Goal: Task Accomplishment & Management: Use online tool/utility

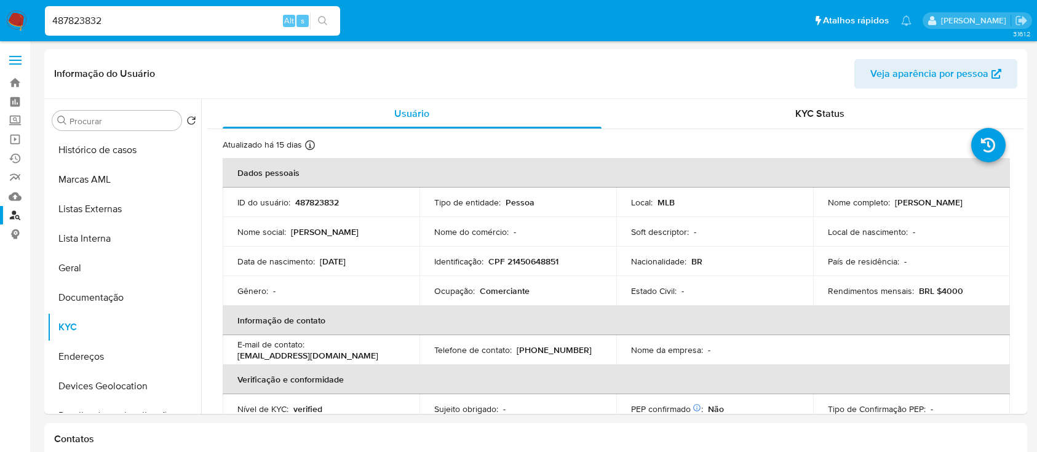
select select "10"
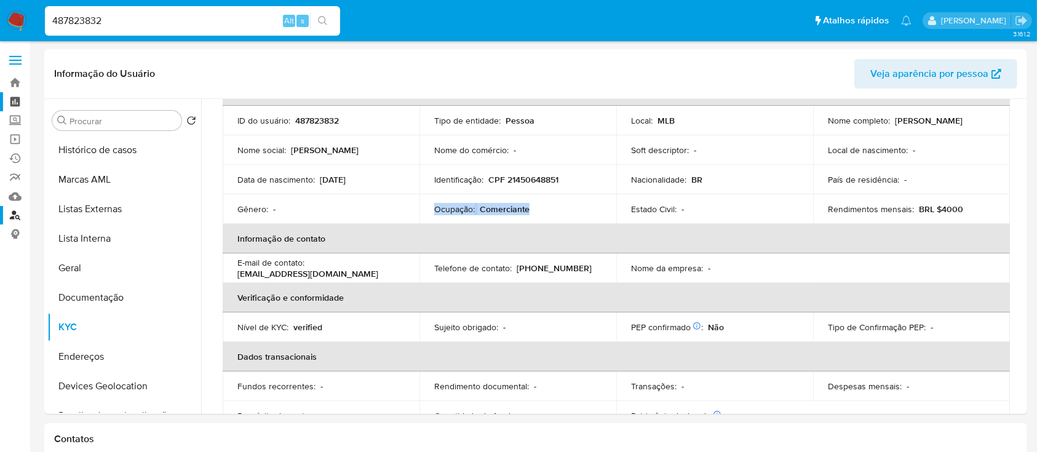
click at [16, 98] on link "Painel" at bounding box center [73, 101] width 146 height 19
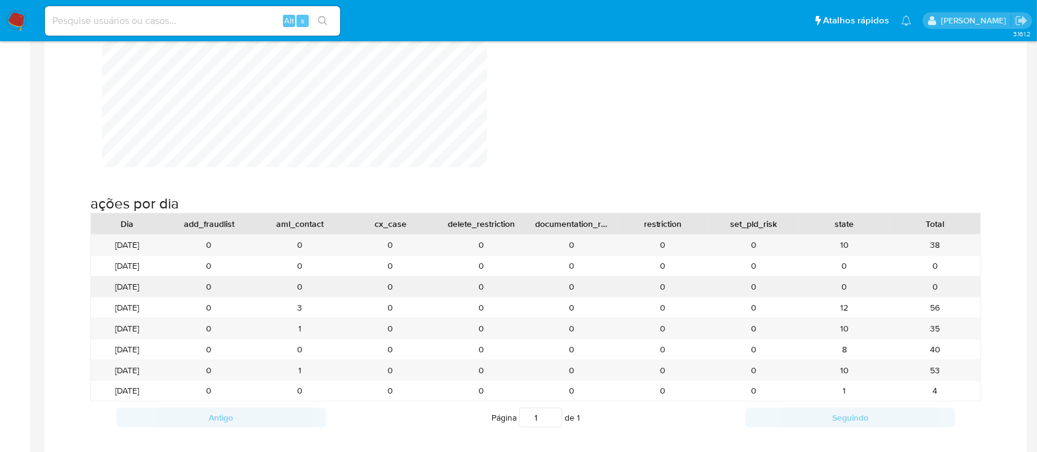
scroll to position [1230, 0]
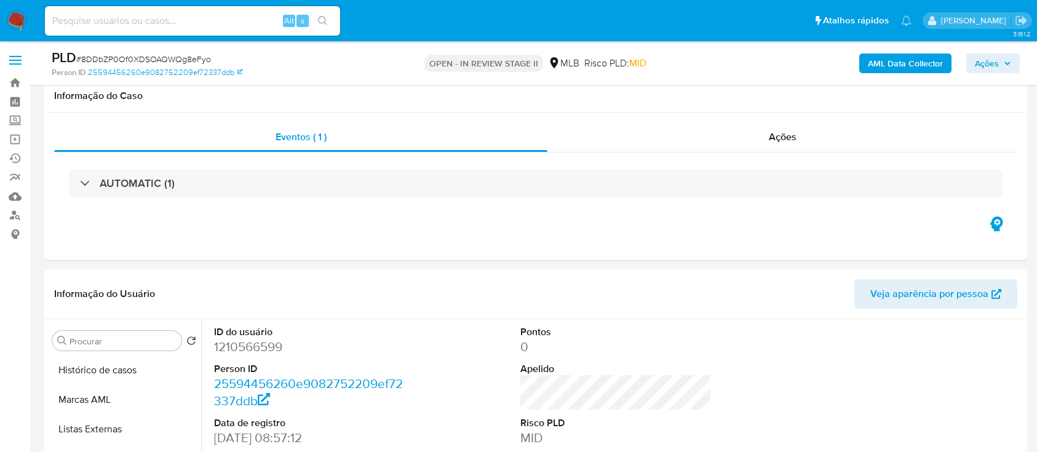
scroll to position [164, 0]
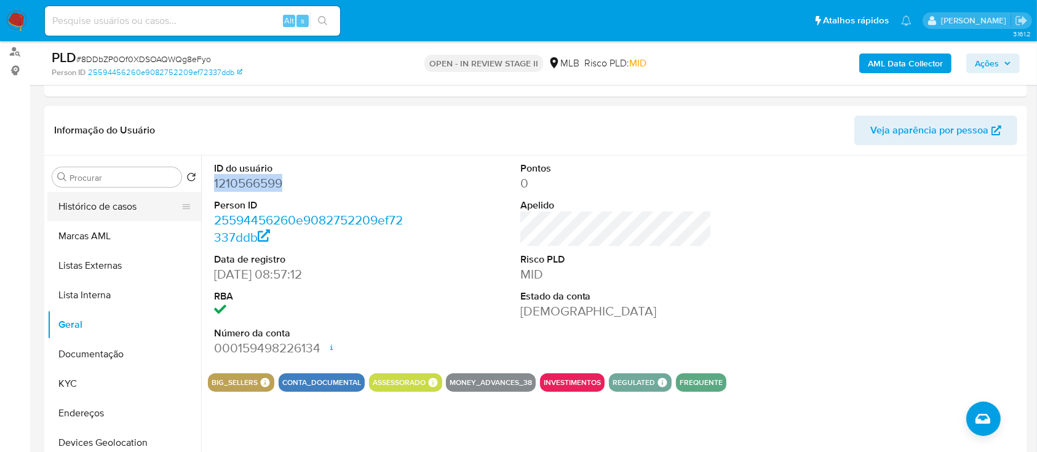
click at [100, 202] on button "Histórico de casos" at bounding box center [119, 207] width 144 height 30
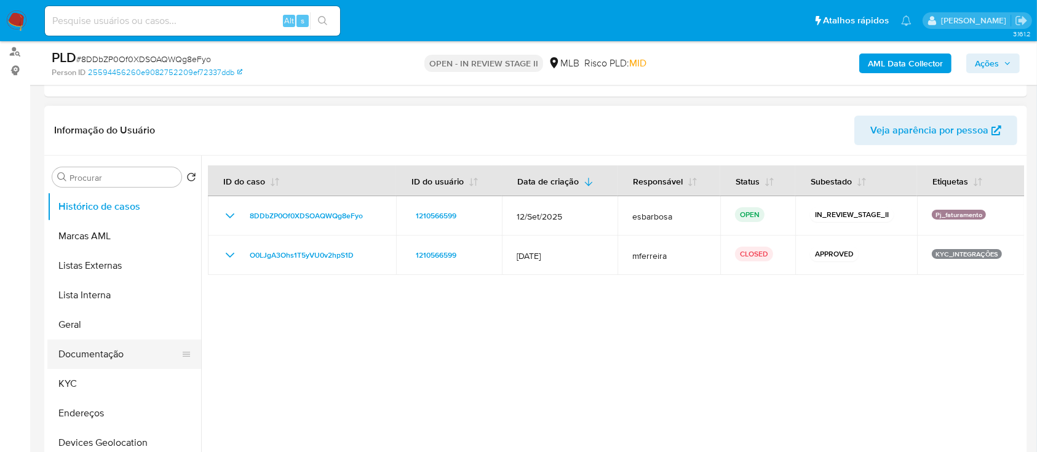
click at [110, 359] on button "Documentação" at bounding box center [119, 354] width 144 height 30
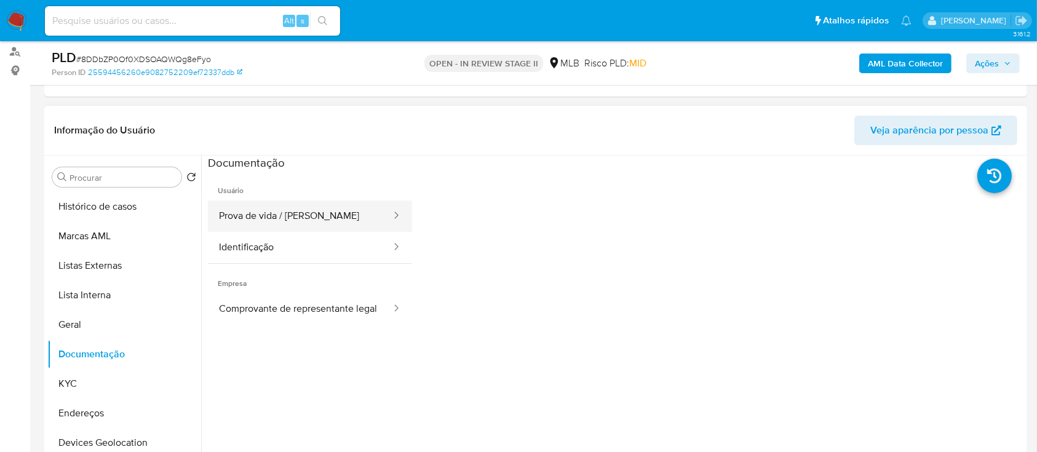
click at [333, 200] on button "Prova de vida / Selfie" at bounding box center [300, 215] width 184 height 31
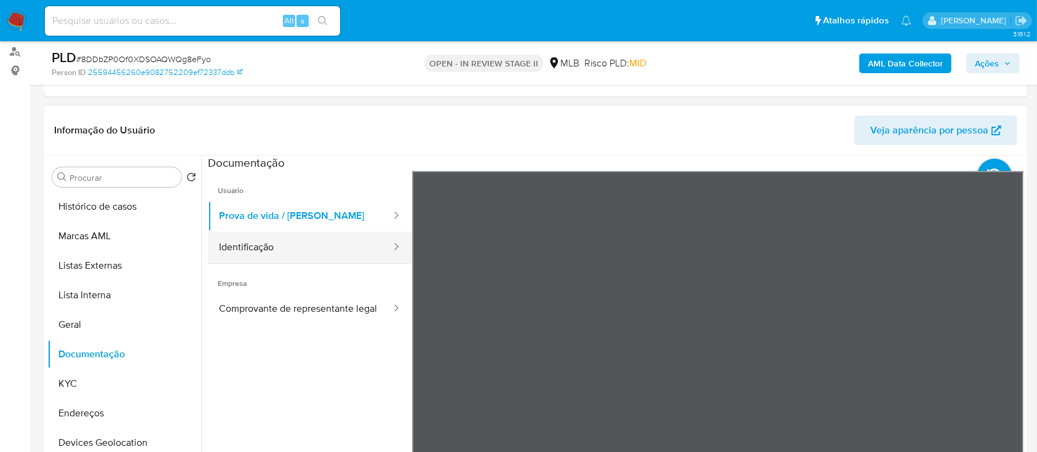
click at [287, 242] on button "Identificação" at bounding box center [300, 247] width 184 height 31
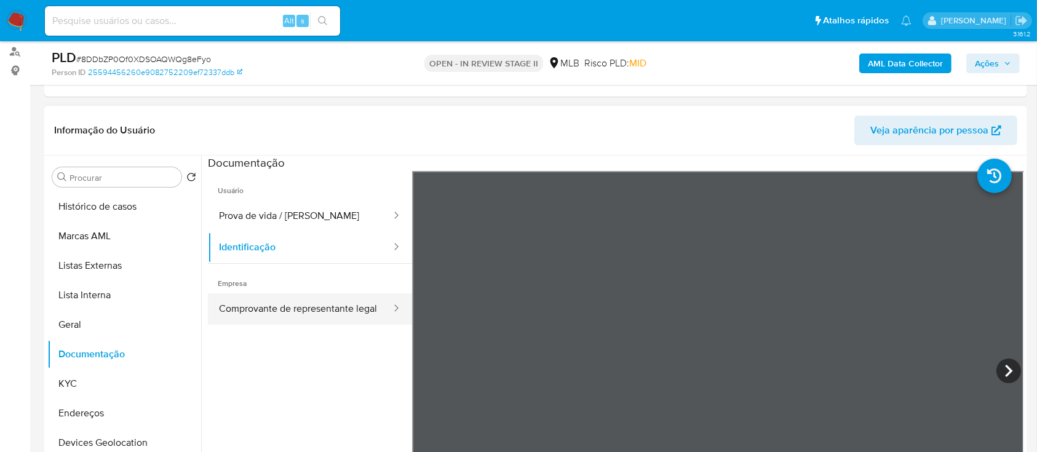
click at [334, 317] on button "Comprovante de representante legal" at bounding box center [300, 308] width 184 height 31
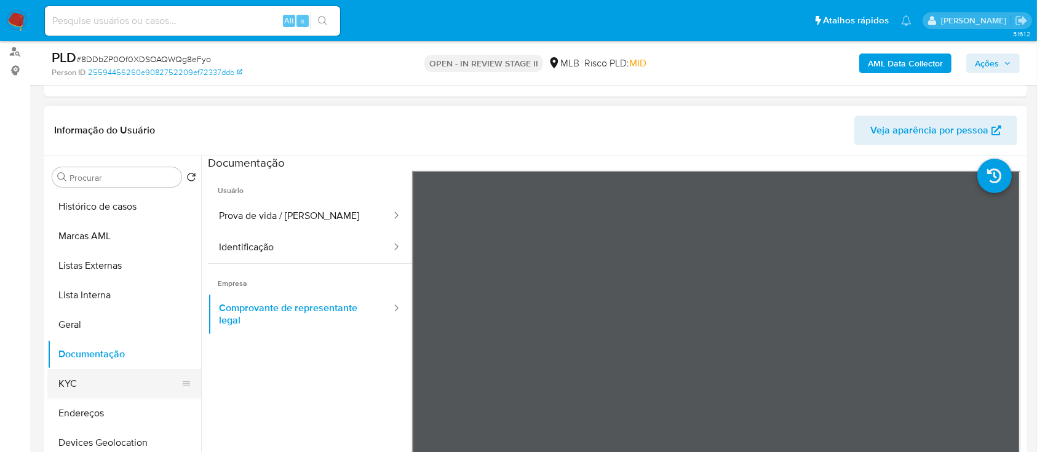
click at [82, 383] on button "KYC" at bounding box center [119, 384] width 144 height 30
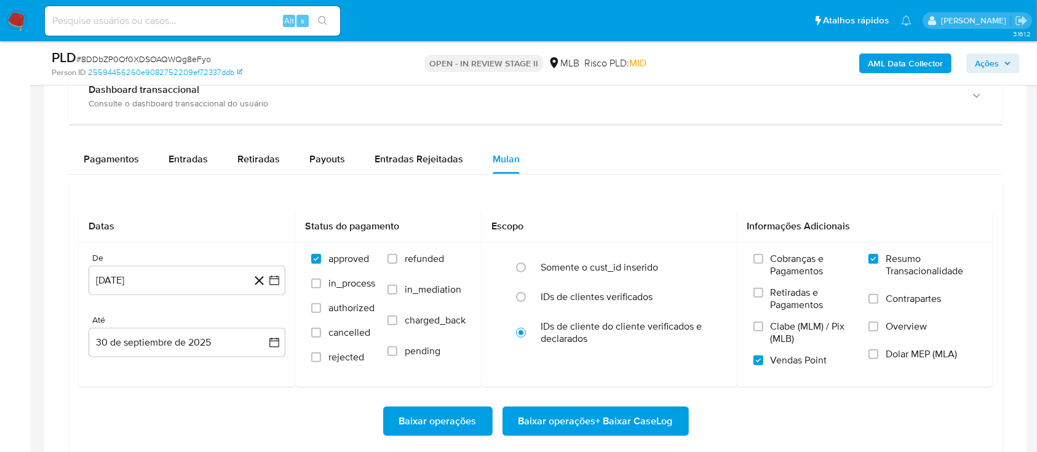
scroll to position [984, 0]
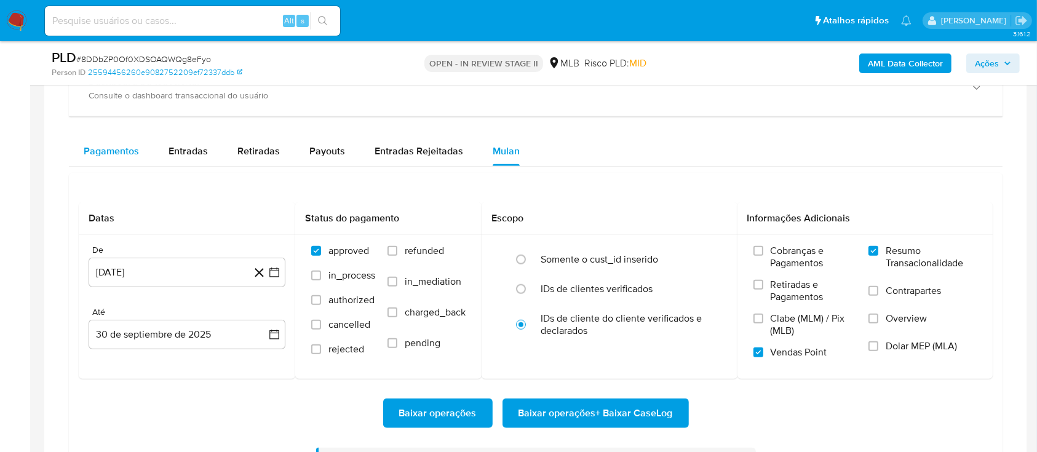
click at [130, 152] on span "Pagamentos" at bounding box center [111, 151] width 55 height 14
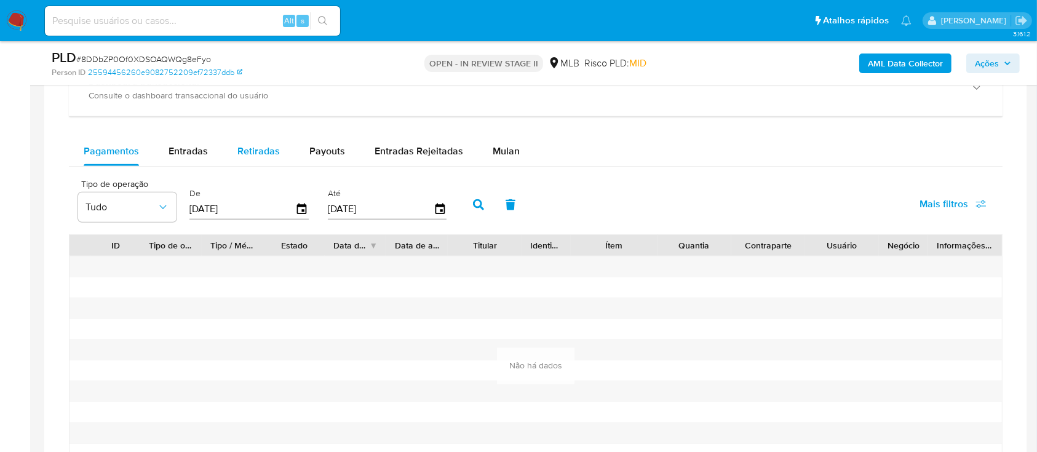
click at [271, 152] on span "Retiradas" at bounding box center [258, 151] width 42 height 14
select select "10"
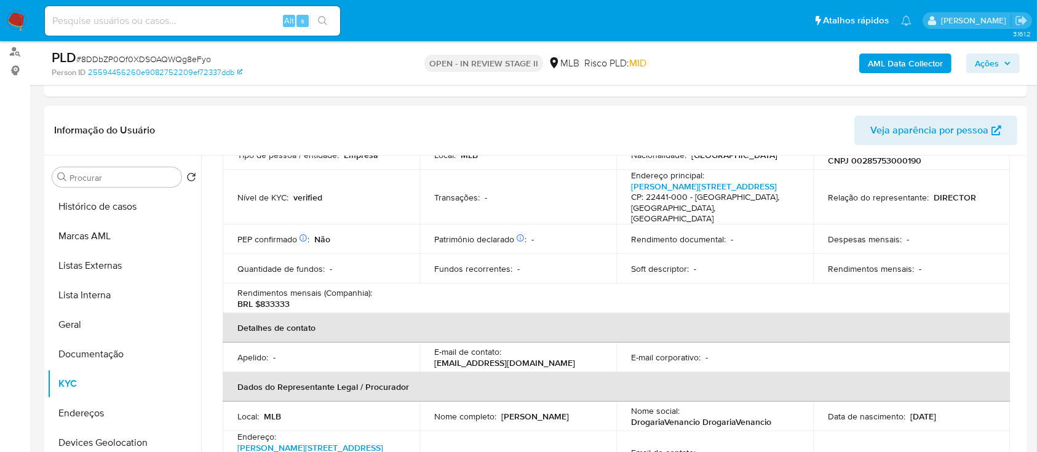
scroll to position [84, 0]
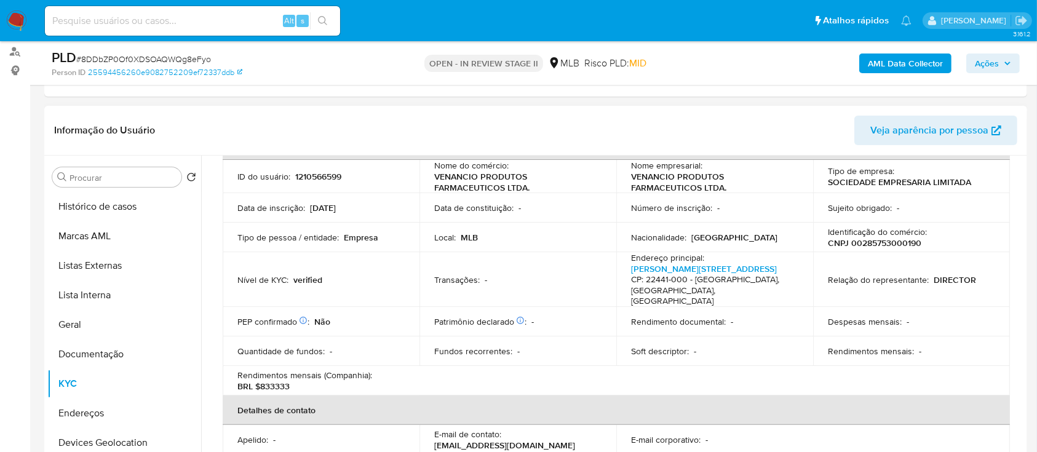
click at [876, 243] on p "CNPJ 00285753000190" at bounding box center [874, 242] width 93 height 11
copy p "00285753000190"
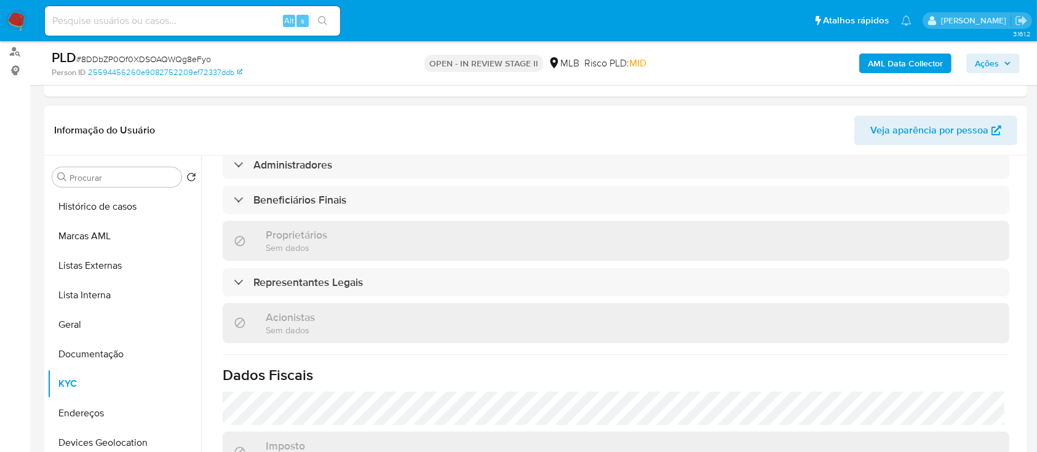
scroll to position [740, 0]
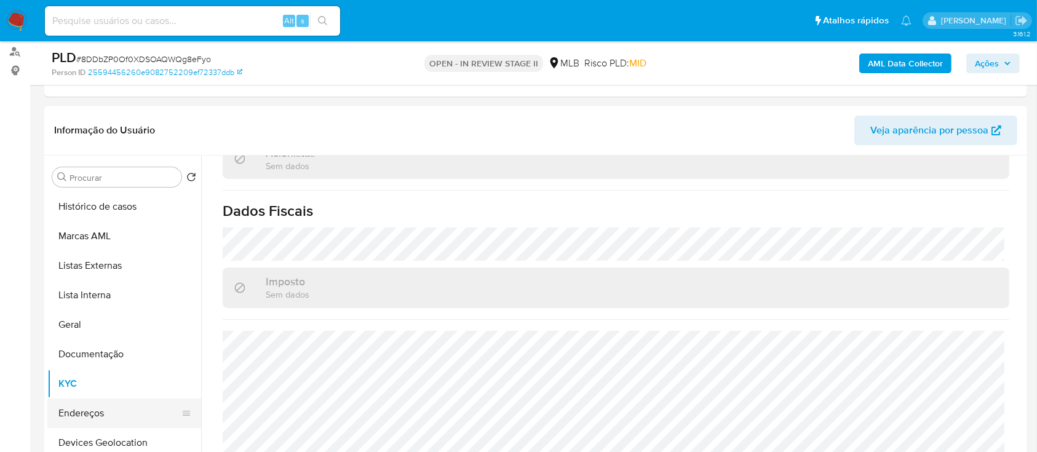
click at [113, 407] on button "Endereços" at bounding box center [119, 413] width 144 height 30
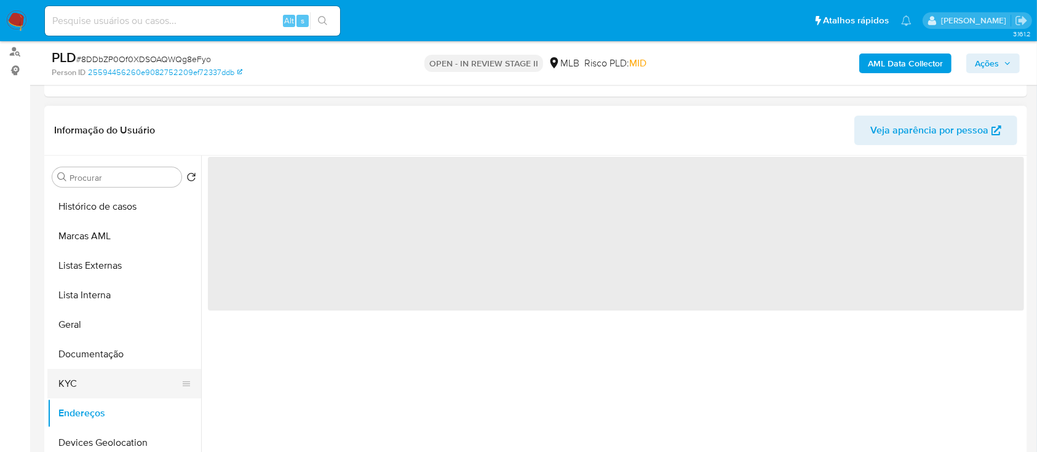
scroll to position [0, 0]
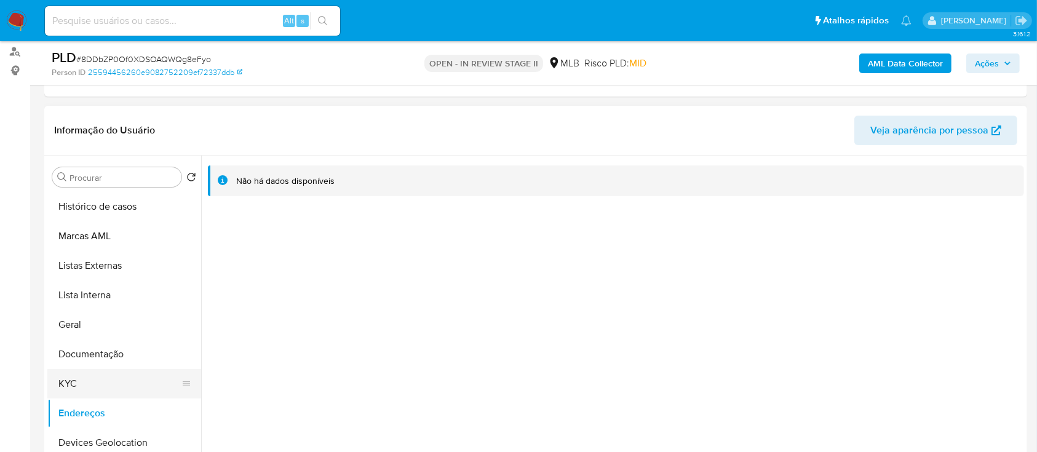
click at [84, 382] on button "KYC" at bounding box center [119, 384] width 144 height 30
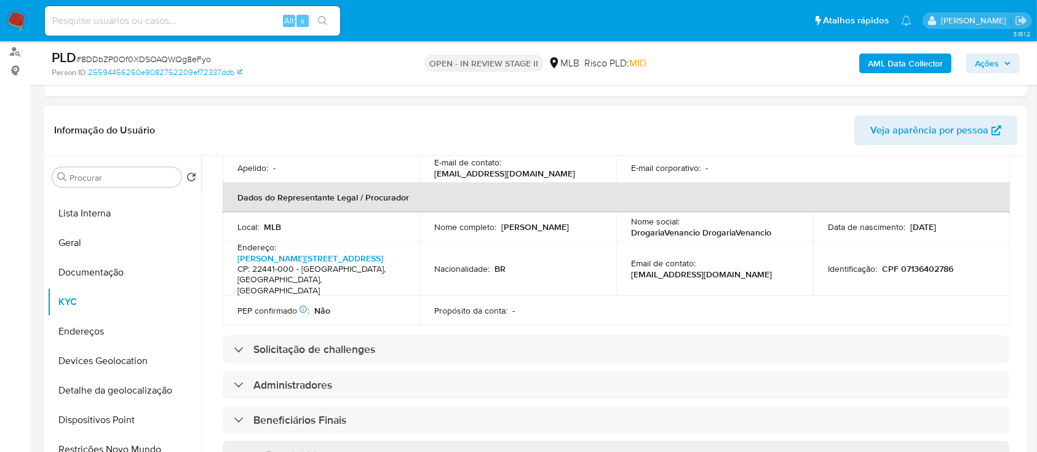
scroll to position [330, 0]
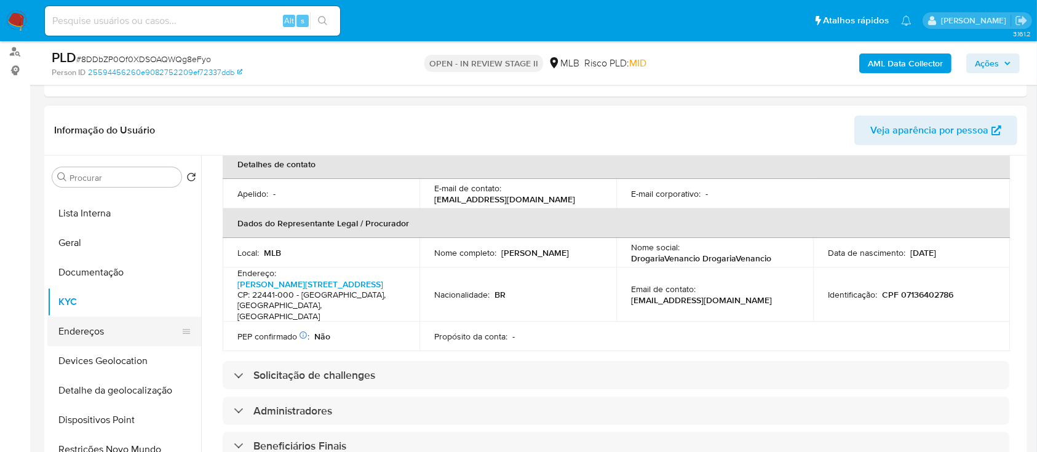
click at [113, 334] on button "Endereços" at bounding box center [119, 332] width 144 height 30
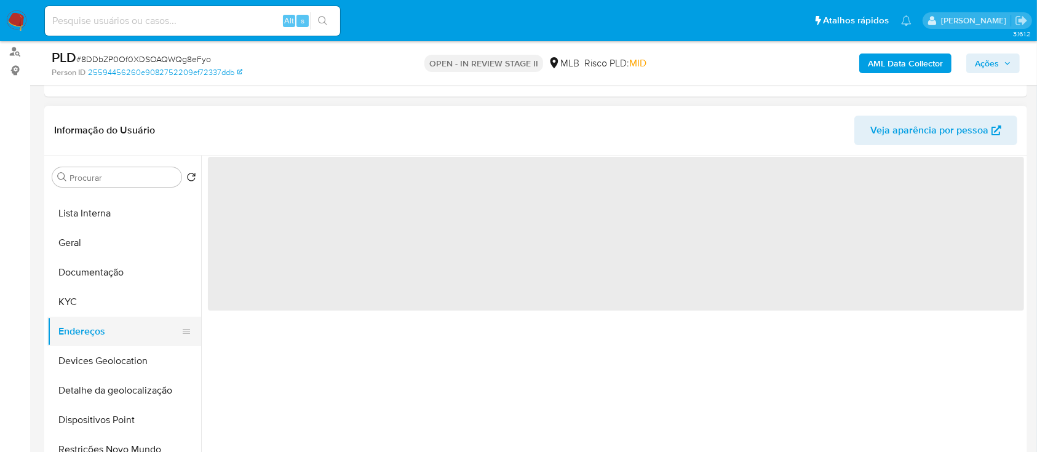
scroll to position [0, 0]
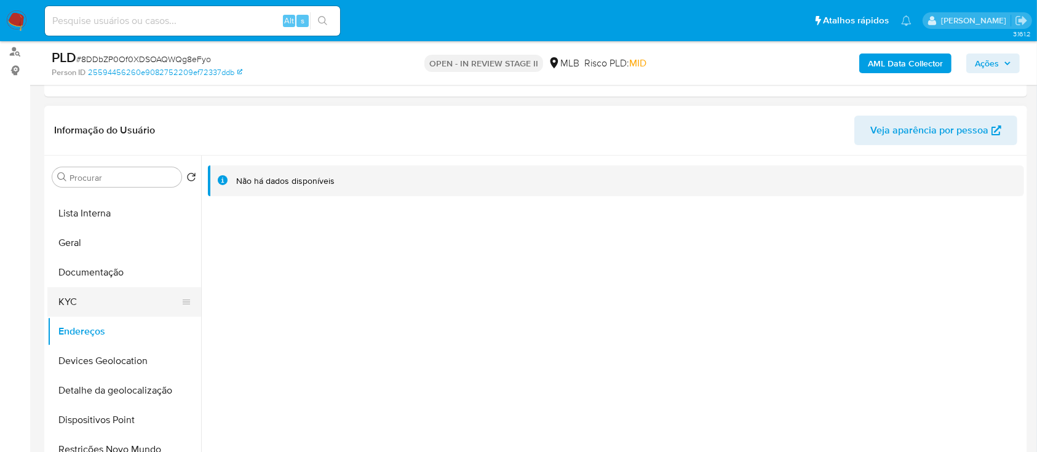
click at [109, 301] on button "KYC" at bounding box center [119, 302] width 144 height 30
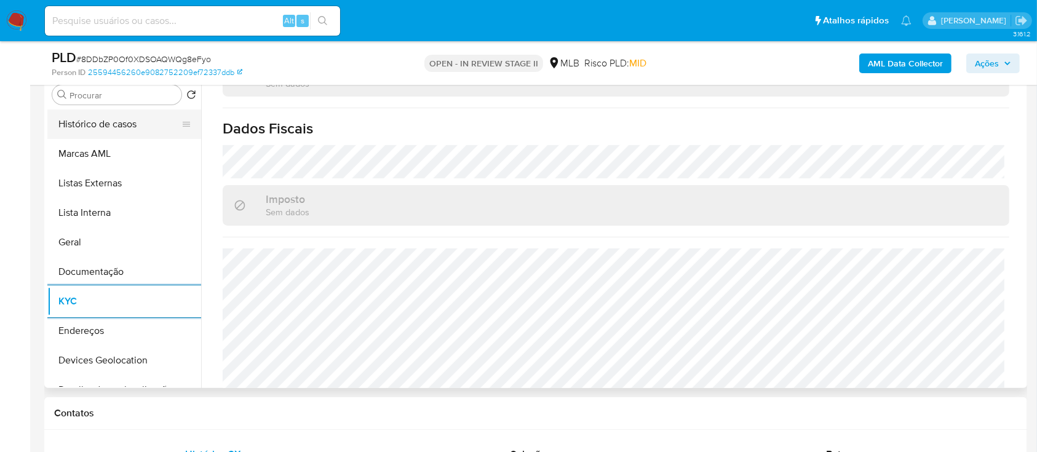
click at [124, 123] on button "Histórico de casos" at bounding box center [119, 124] width 144 height 30
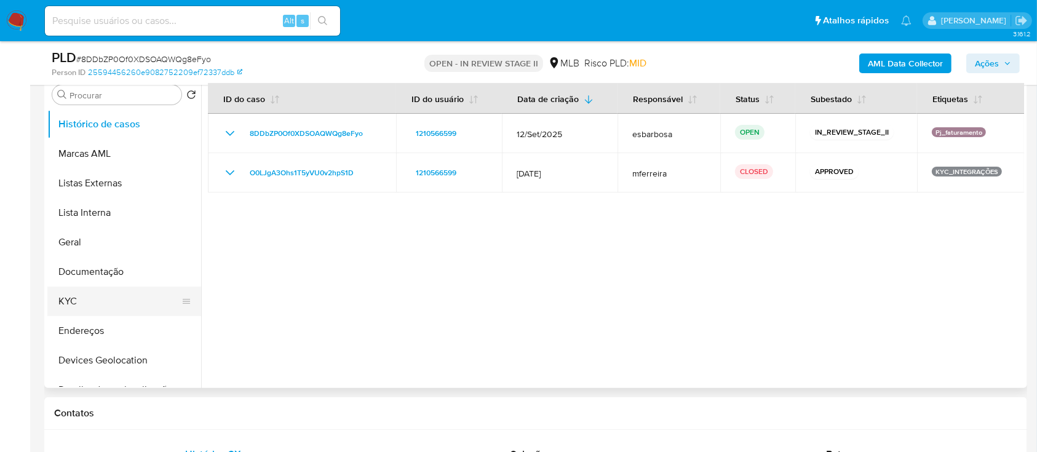
click at [84, 297] on button "KYC" at bounding box center [119, 302] width 144 height 30
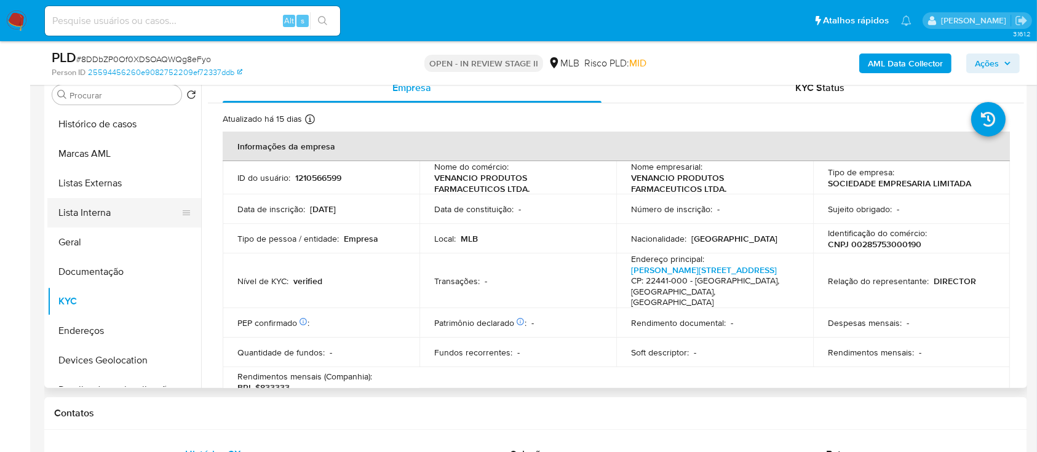
scroll to position [164, 0]
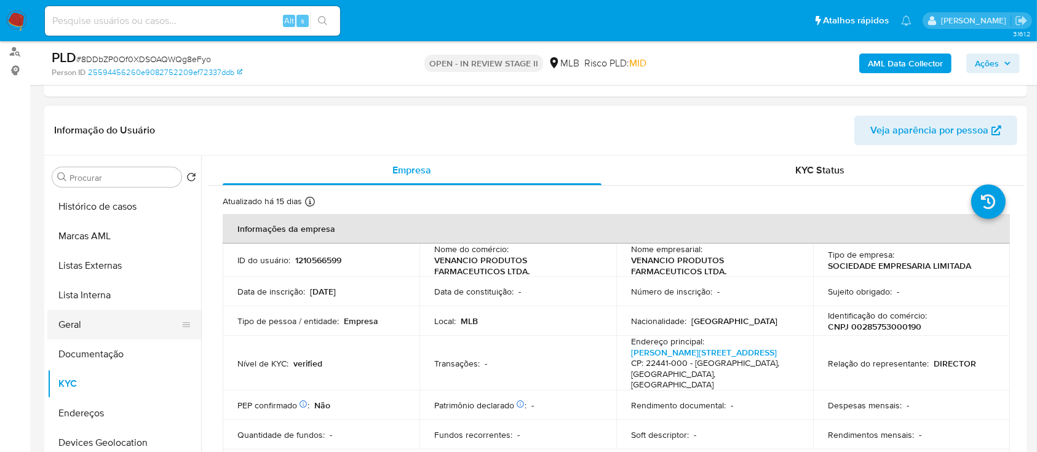
click at [84, 332] on button "Geral" at bounding box center [119, 325] width 144 height 30
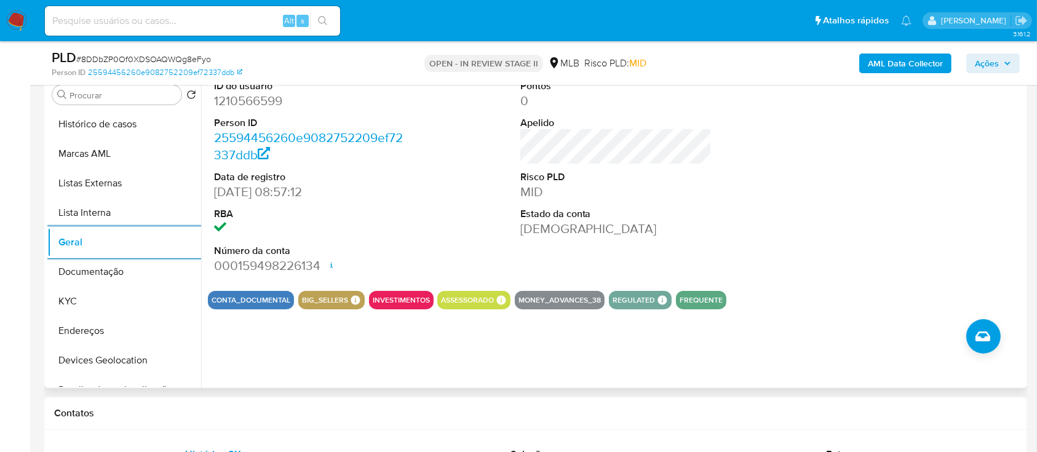
scroll to position [328, 0]
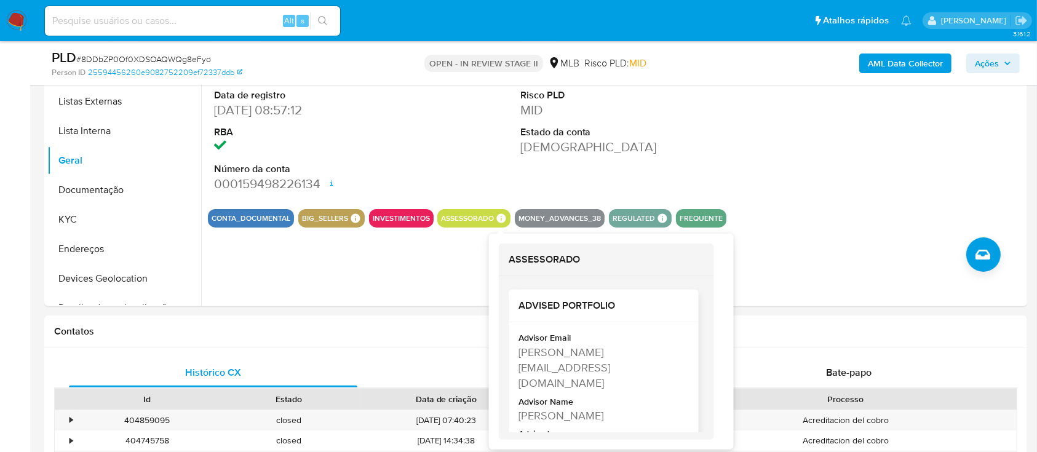
drag, startPoint x: 550, startPoint y: 417, endPoint x: 515, endPoint y: 347, distance: 78.9
click at [515, 347] on div "Advisor Email timoteo.silva@mercadopago.com.br Advisor Name Timoteo Antonio Pac…" at bounding box center [603, 396] width 190 height 148
copy div "timoteo.silva@mercadopago.com.br Advisor Name Timoteo Antonio Pacheco Da Silva"
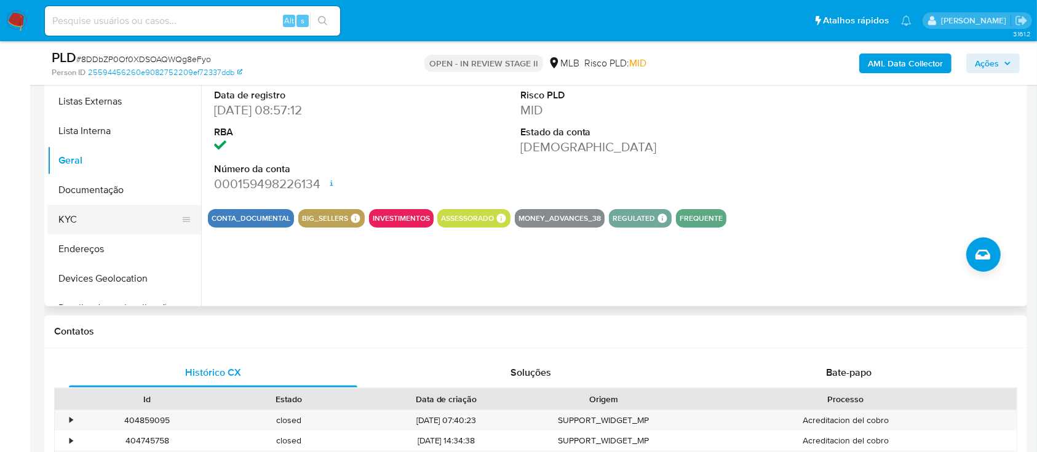
click at [74, 215] on button "KYC" at bounding box center [119, 220] width 144 height 30
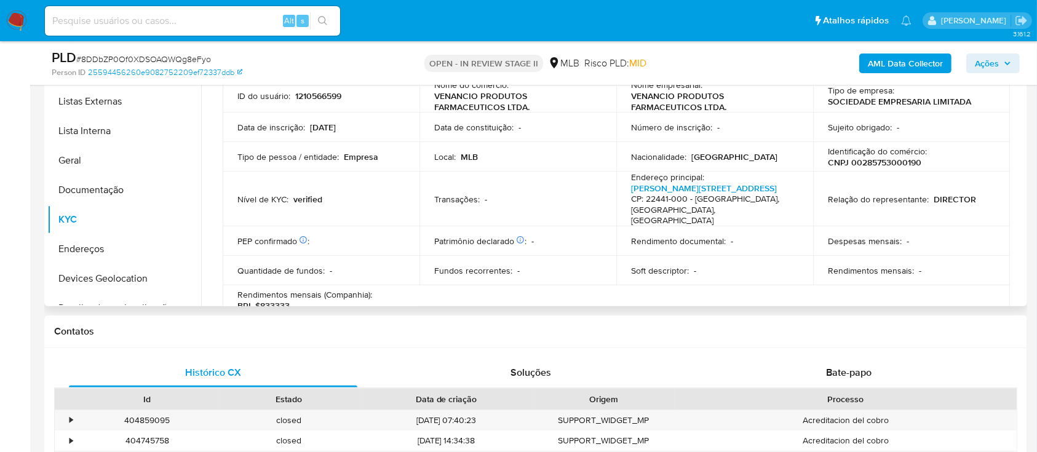
scroll to position [246, 0]
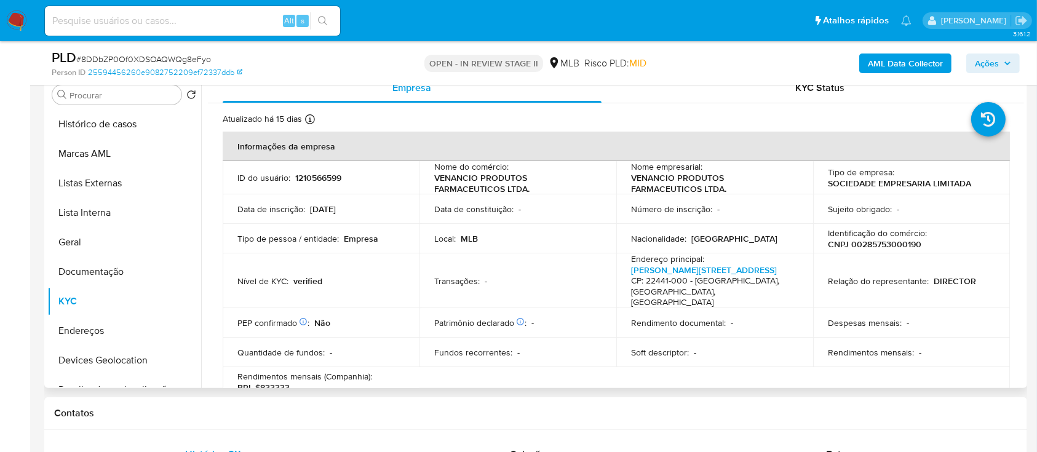
click at [887, 248] on p "CNPJ 00285753000190" at bounding box center [874, 244] width 93 height 11
copy p "00285753000190"
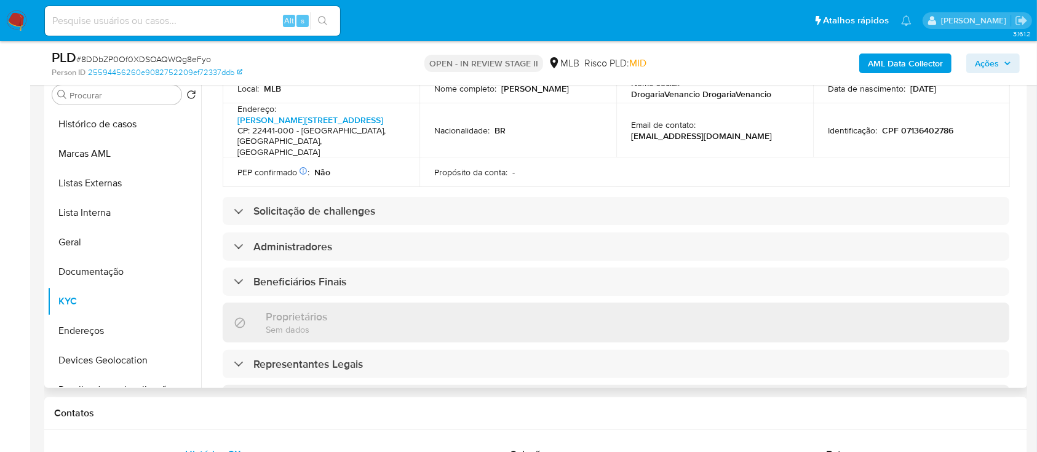
scroll to position [492, 0]
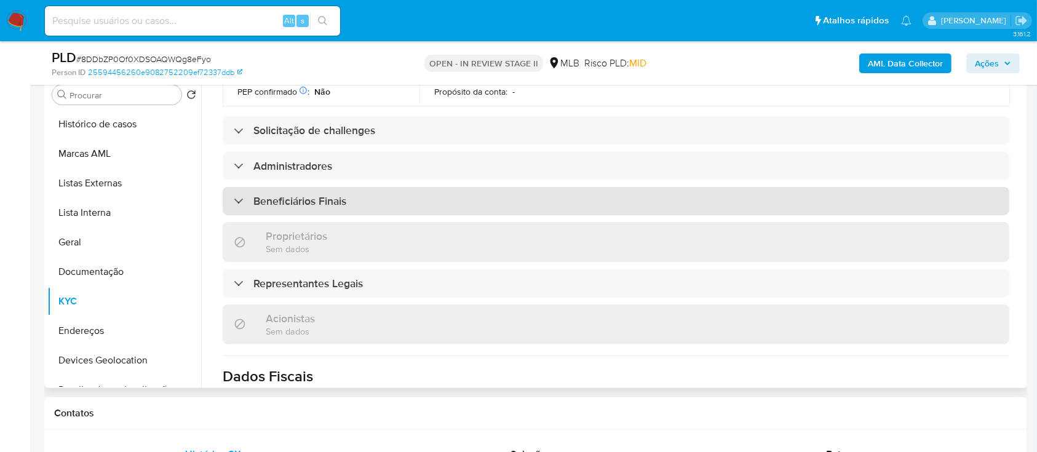
click at [298, 189] on div "Beneficiários Finais" at bounding box center [616, 201] width 786 height 28
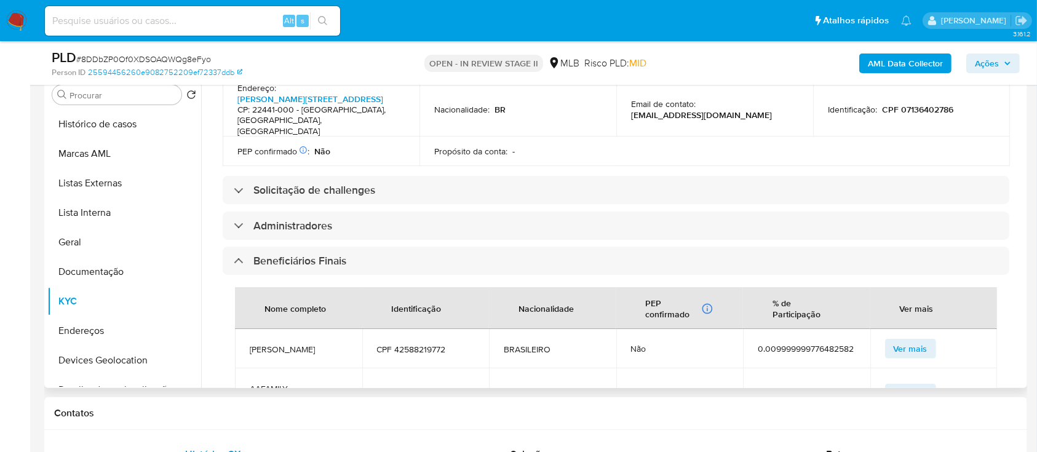
scroll to position [409, 0]
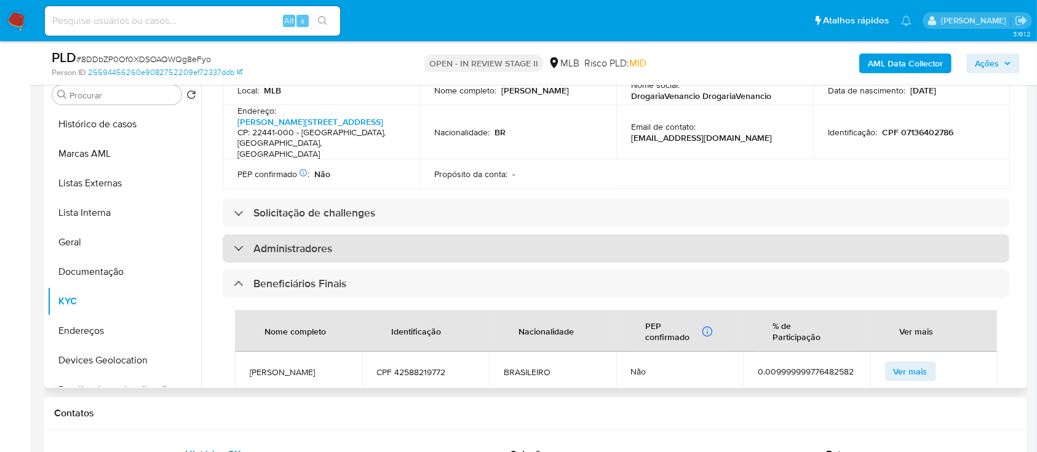
click at [297, 242] on h3 "Administradores" at bounding box center [292, 249] width 79 height 14
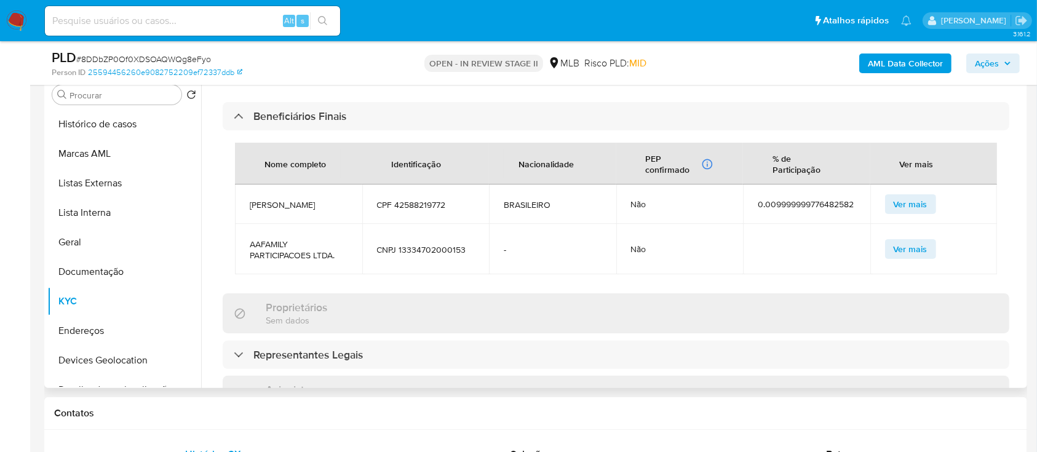
scroll to position [738, 0]
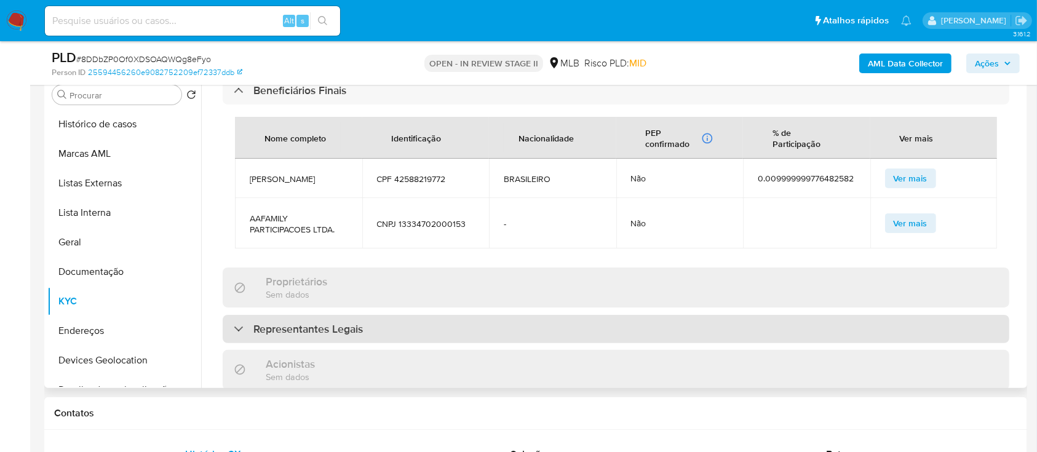
click at [308, 322] on h3 "Representantes Legais" at bounding box center [307, 329] width 109 height 14
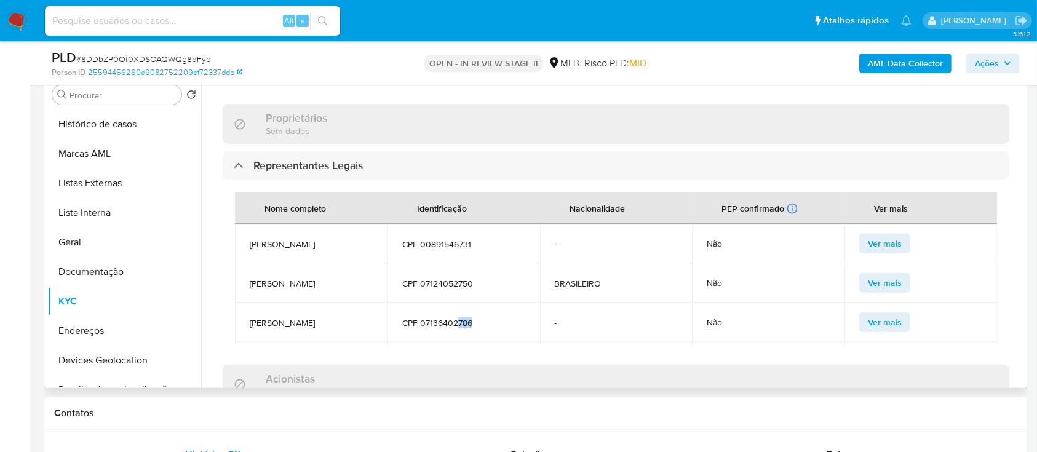
scroll to position [10, 0]
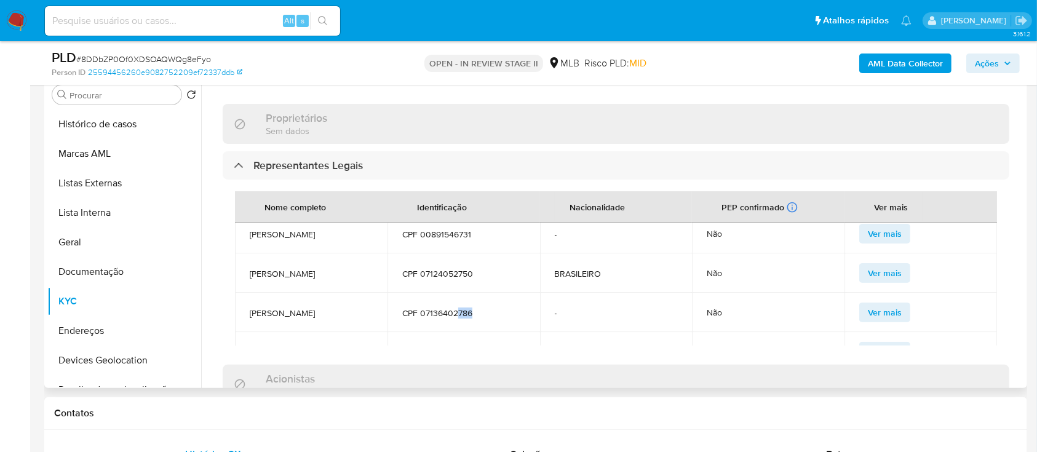
drag, startPoint x: 475, startPoint y: 327, endPoint x: 315, endPoint y: 245, distance: 180.4
click at [315, 245] on tbody "RAFAEL VENANCIO AHMED CPF 00891546731 - Não Ver mais DANIELLE VENANCIO AHMED MO…" at bounding box center [616, 318] width 762 height 208
click at [237, 226] on td "RAFAEL VENANCIO AHMED" at bounding box center [311, 233] width 152 height 39
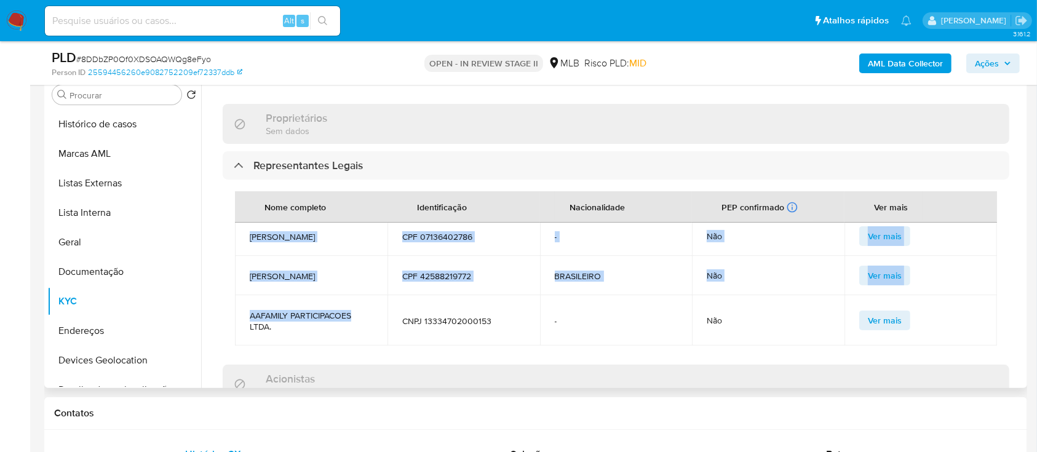
scroll to position [97, 0]
drag, startPoint x: 248, startPoint y: 221, endPoint x: 499, endPoint y: 326, distance: 272.0
click at [499, 326] on tbody "RAFAEL VENANCIO AHMED CPF 00891546731 - Não Ver mais DANIELLE VENANCIO AHMED MO…" at bounding box center [616, 242] width 762 height 208
copy tbody "RAFAEL VENANCIO AHMED CPF 00891546731 - Não Ver mais DANIELLE VENANCIO AHMED MO…"
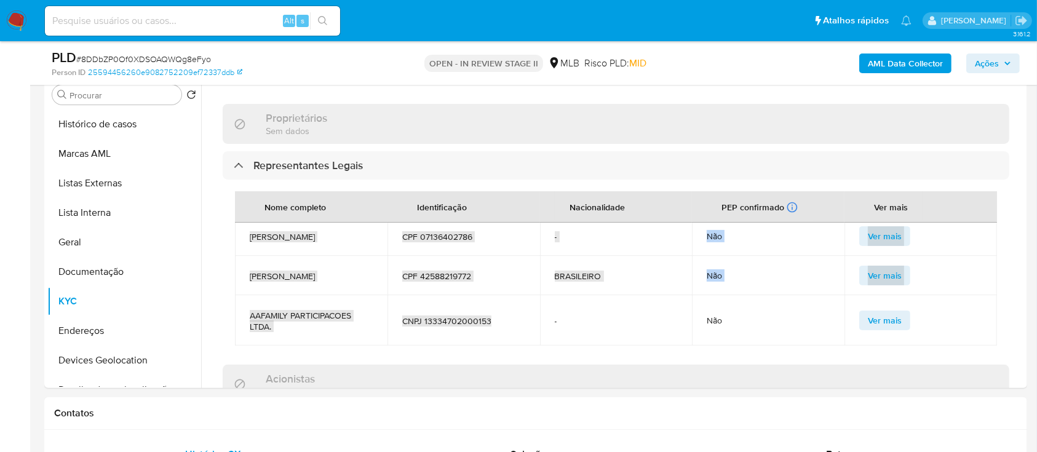
click at [984, 63] on span "Ações" at bounding box center [987, 63] width 24 height 20
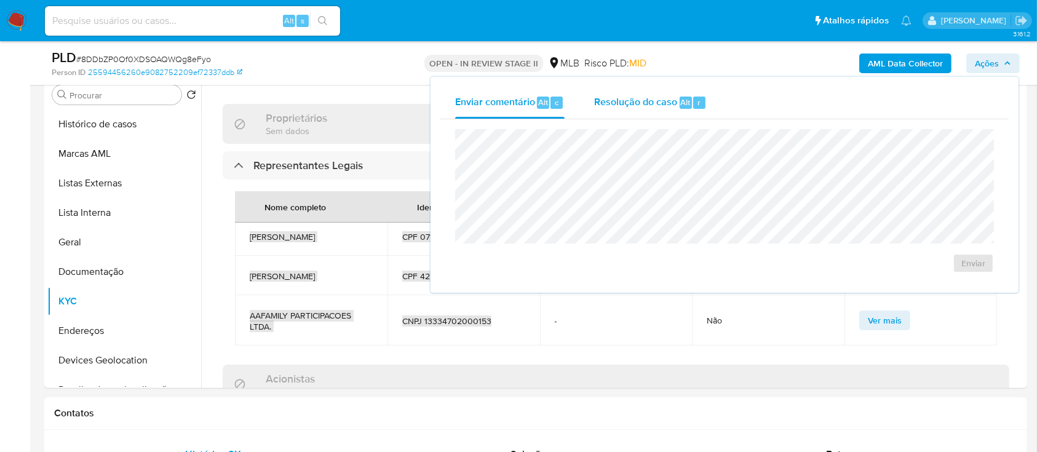
click at [641, 109] on div "Resolução do caso Alt r" at bounding box center [650, 103] width 113 height 32
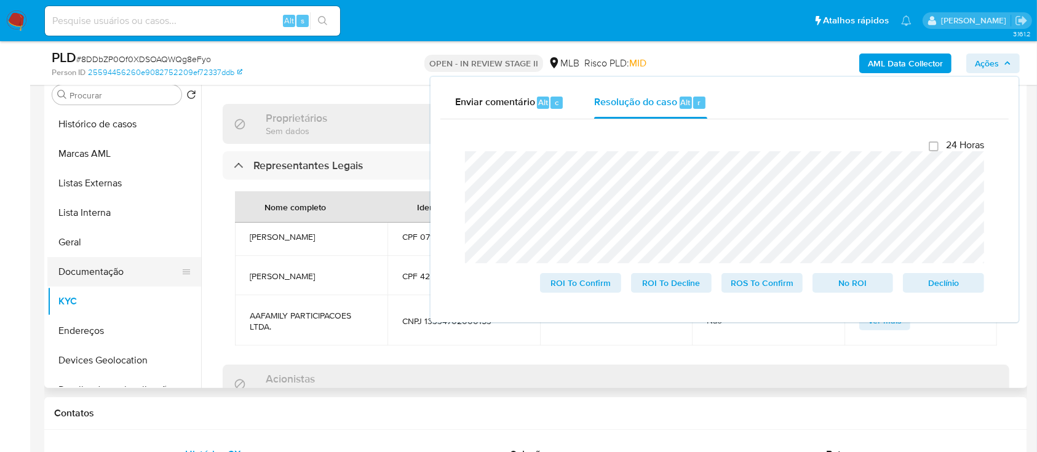
click at [93, 271] on button "Documentação" at bounding box center [119, 272] width 144 height 30
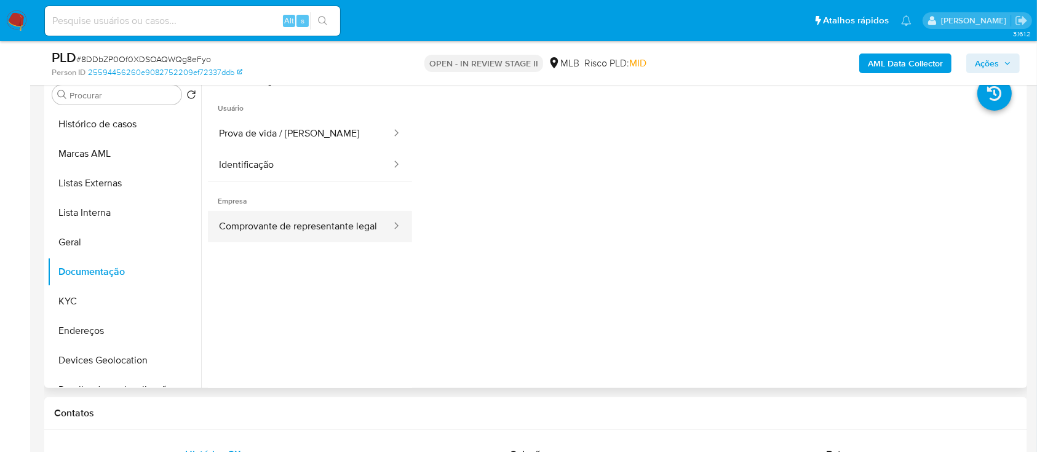
click at [293, 225] on button "Comprovante de representante legal" at bounding box center [300, 226] width 184 height 31
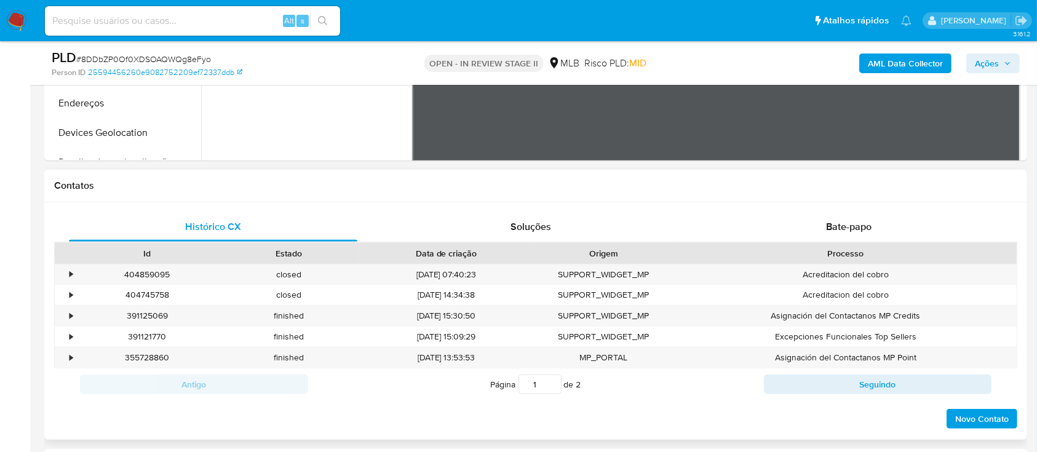
scroll to position [492, 0]
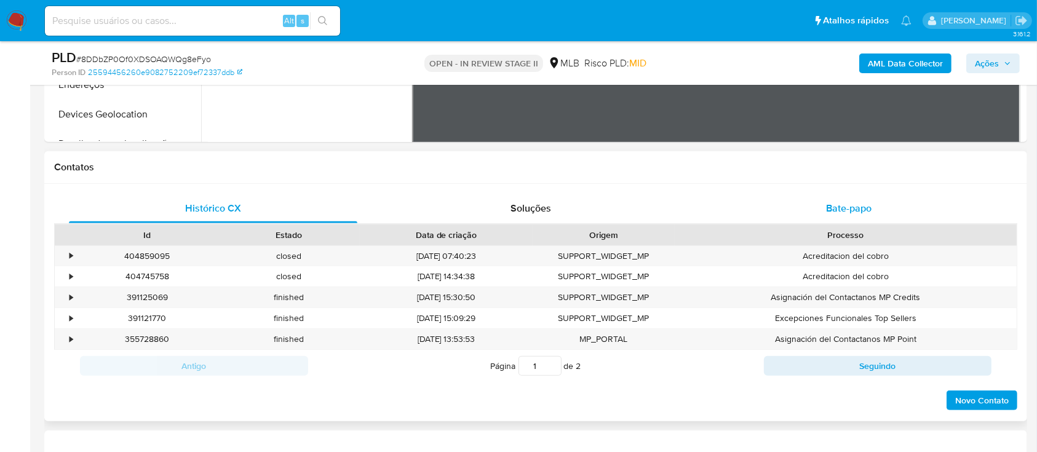
click at [820, 210] on div "Bate-papo" at bounding box center [849, 209] width 288 height 30
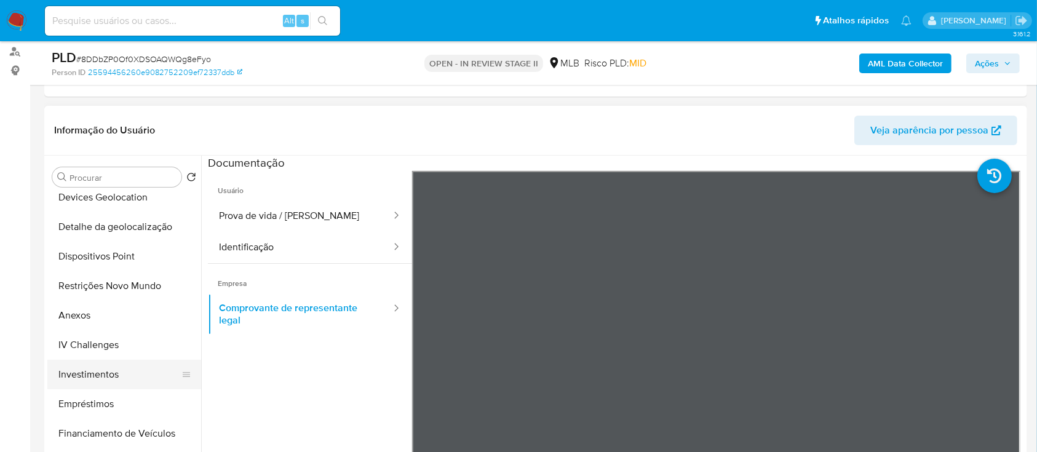
scroll to position [246, 0]
click at [145, 285] on button "Restrições Novo Mundo" at bounding box center [119, 286] width 144 height 30
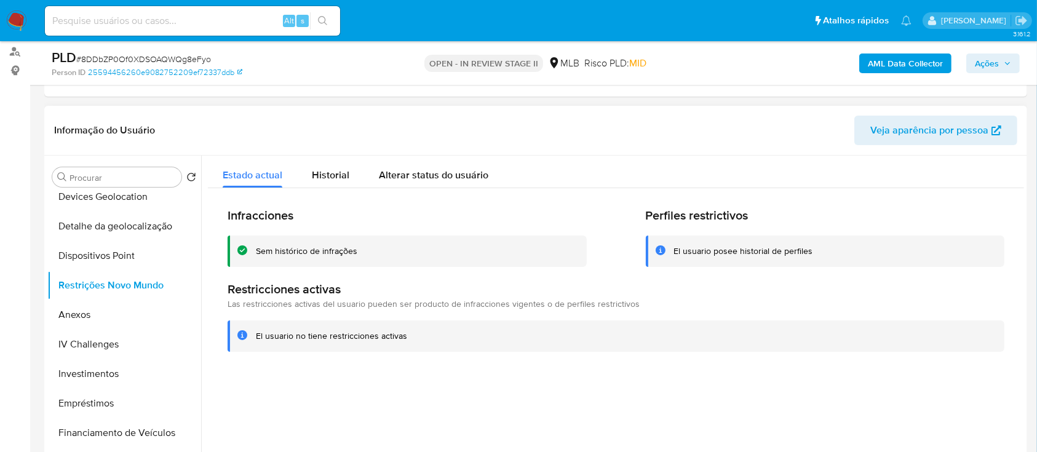
click at [342, 255] on div "Sem histórico de infrações" at bounding box center [306, 251] width 101 height 12
click at [374, 366] on div "Infracciones Sem histórico de infrações Perfiles restrictivos El usuario posee …" at bounding box center [616, 279] width 816 height 183
click at [327, 175] on span "Historial" at bounding box center [331, 175] width 38 height 14
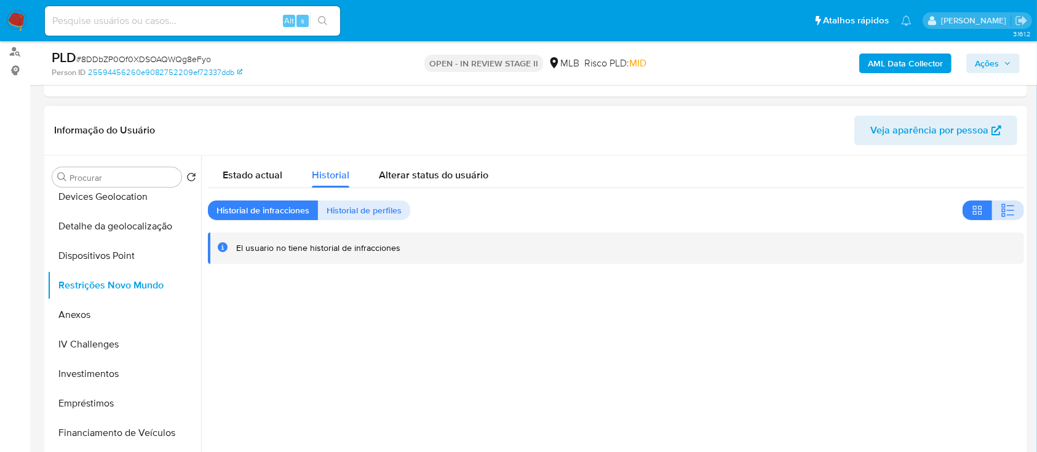
click at [1000, 209] on icon "button" at bounding box center [1007, 210] width 15 height 15
click at [136, 194] on button "Devices Geolocation" at bounding box center [119, 197] width 144 height 30
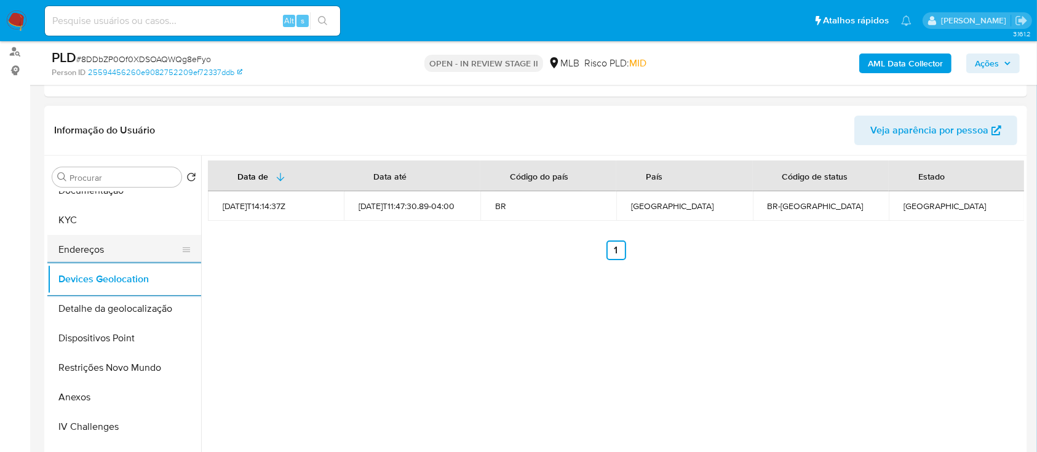
scroll to position [82, 0]
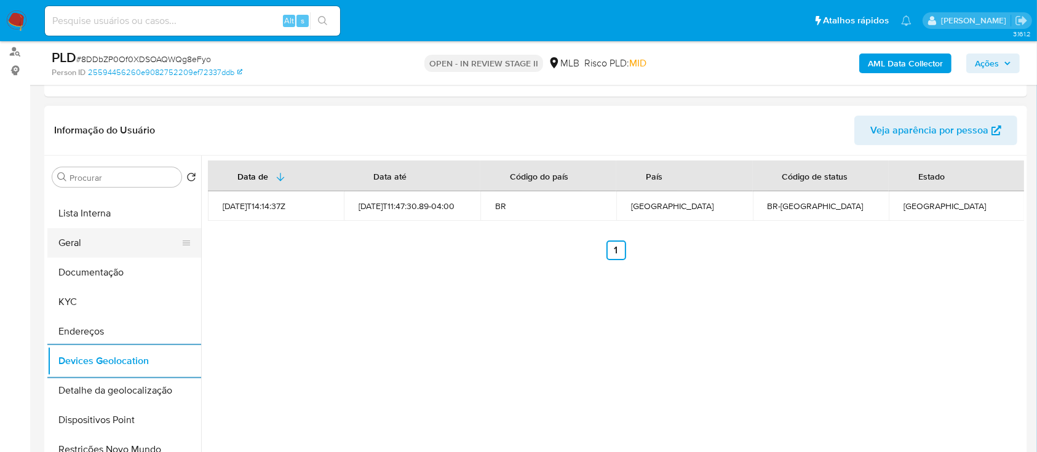
click at [90, 253] on button "Geral" at bounding box center [119, 243] width 144 height 30
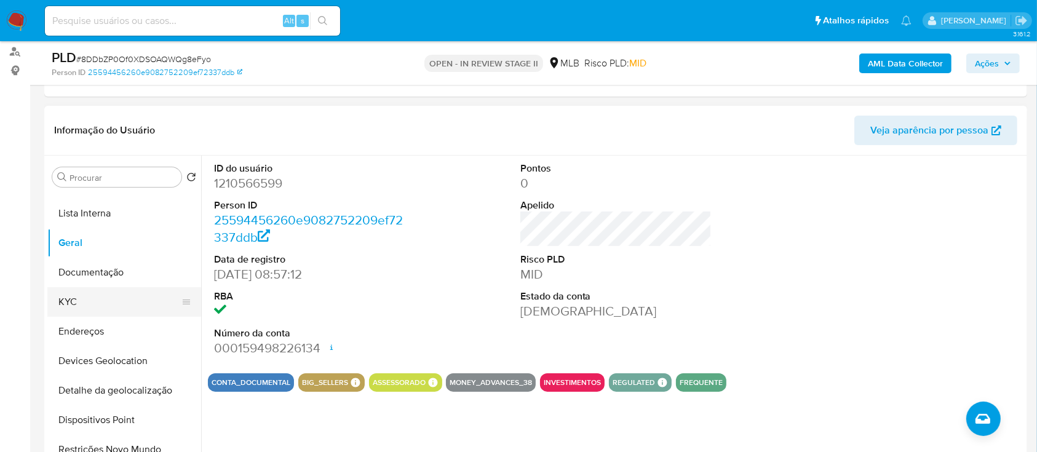
click at [89, 299] on button "KYC" at bounding box center [119, 302] width 144 height 30
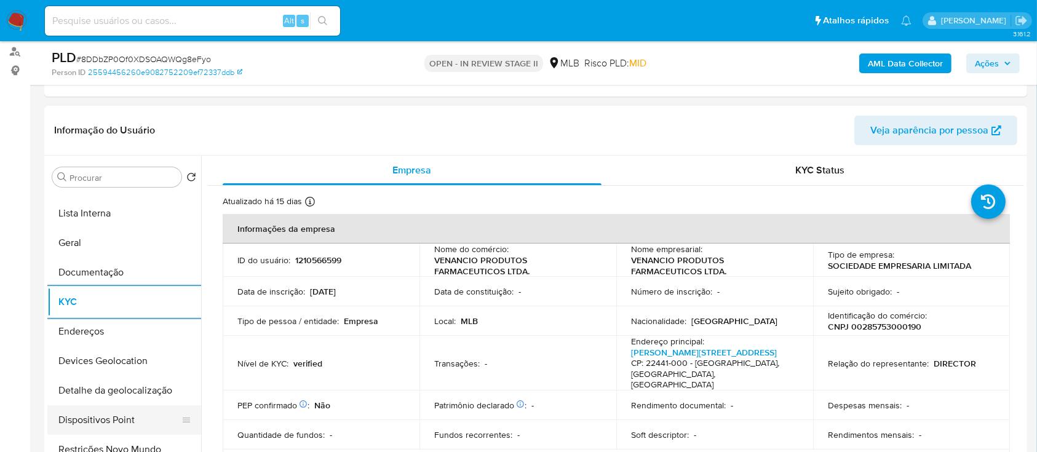
click at [121, 414] on button "Dispositivos Point" at bounding box center [119, 420] width 144 height 30
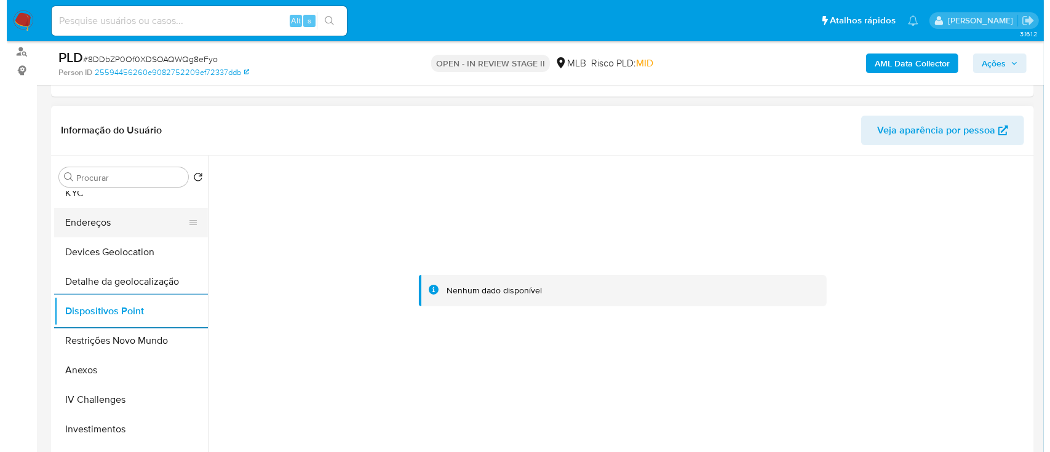
scroll to position [246, 0]
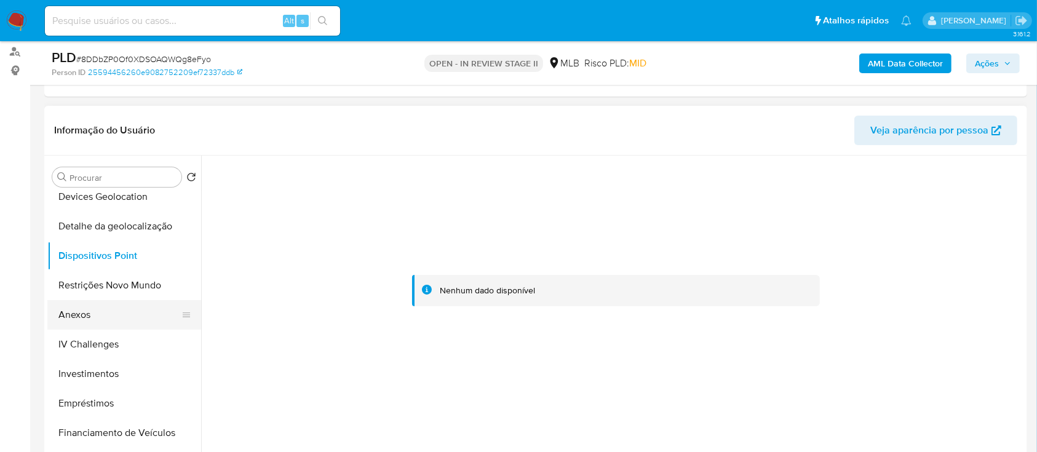
click at [108, 314] on button "Anexos" at bounding box center [119, 315] width 144 height 30
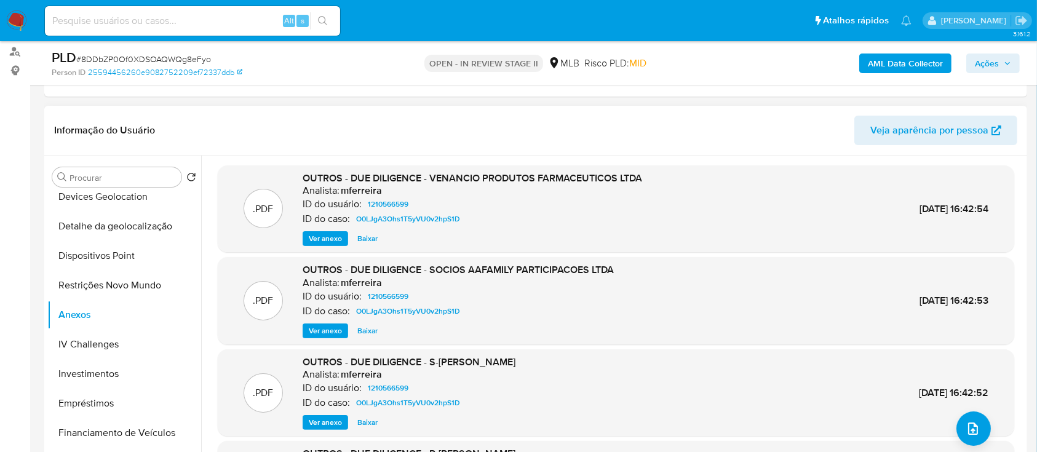
click at [604, 111] on div "Informação do Usuário Veja aparência por pessoa" at bounding box center [535, 131] width 982 height 50
click at [904, 66] on b "AML Data Collector" at bounding box center [905, 63] width 75 height 20
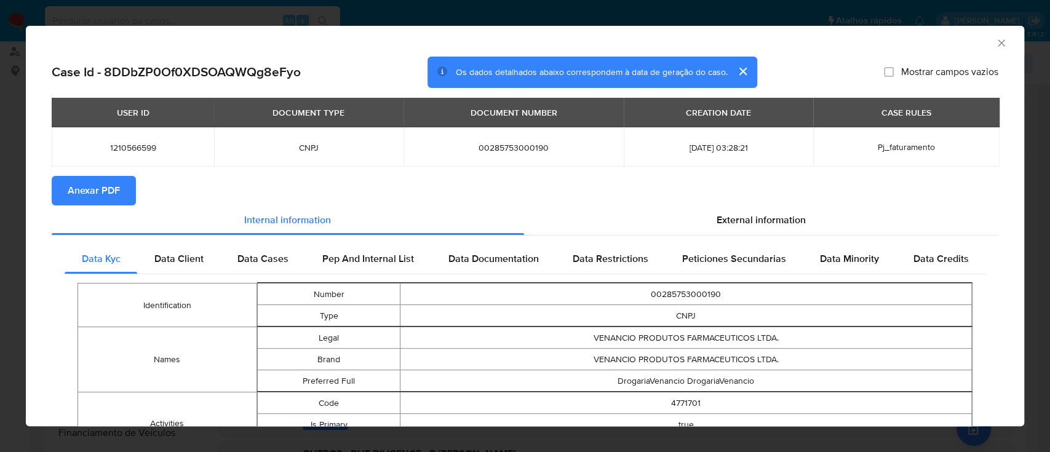
click at [109, 192] on span "Anexar PDF" at bounding box center [94, 190] width 52 height 27
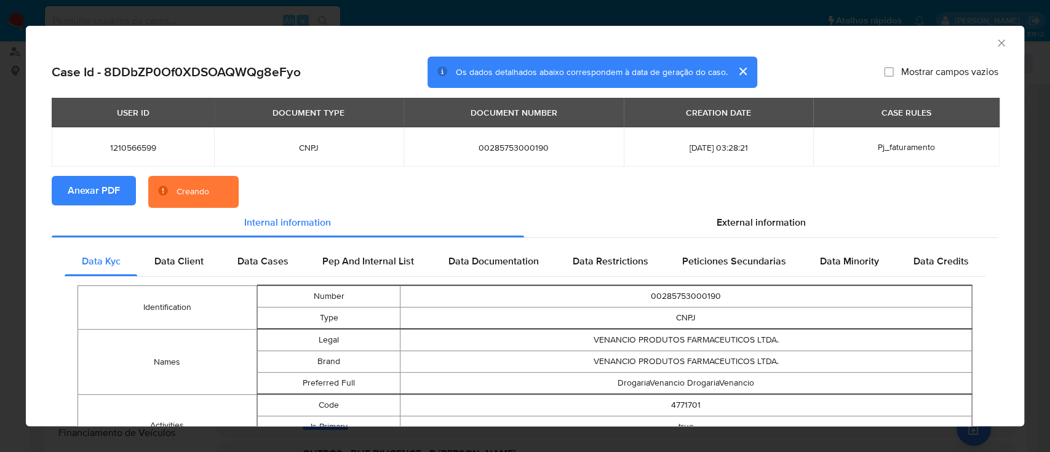
click at [165, 78] on h2 "Case Id - 8DDbZP0Of0XDSOAQWQg8eFyo" at bounding box center [176, 72] width 249 height 16
copy h2 "8DDbZP0Of0XDSOAQWQg8eFyo"
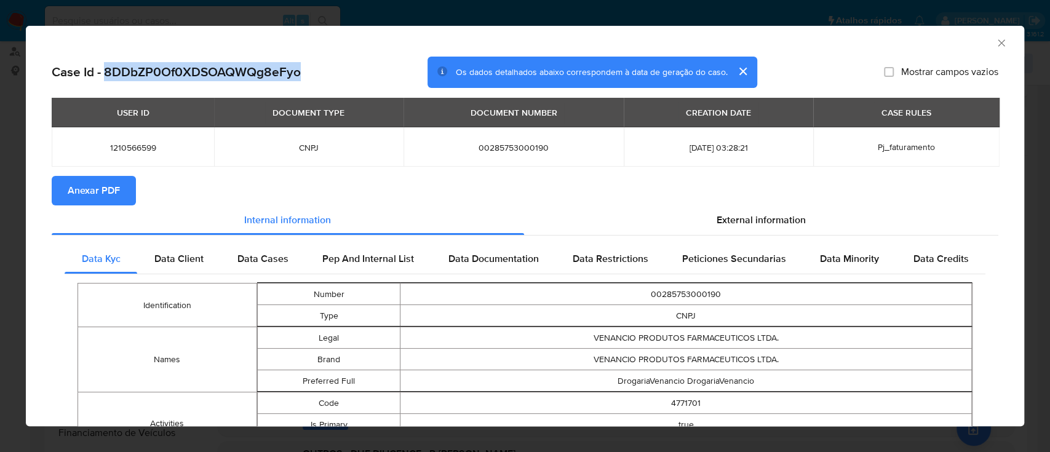
click at [995, 43] on icon "Fechar a janela" at bounding box center [1001, 43] width 12 height 12
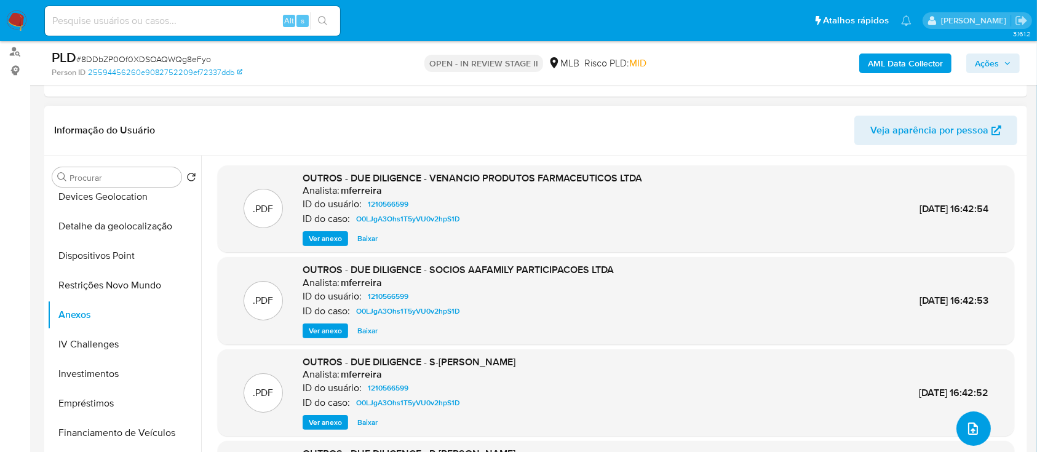
click at [965, 426] on icon "upload-file" at bounding box center [972, 428] width 15 height 15
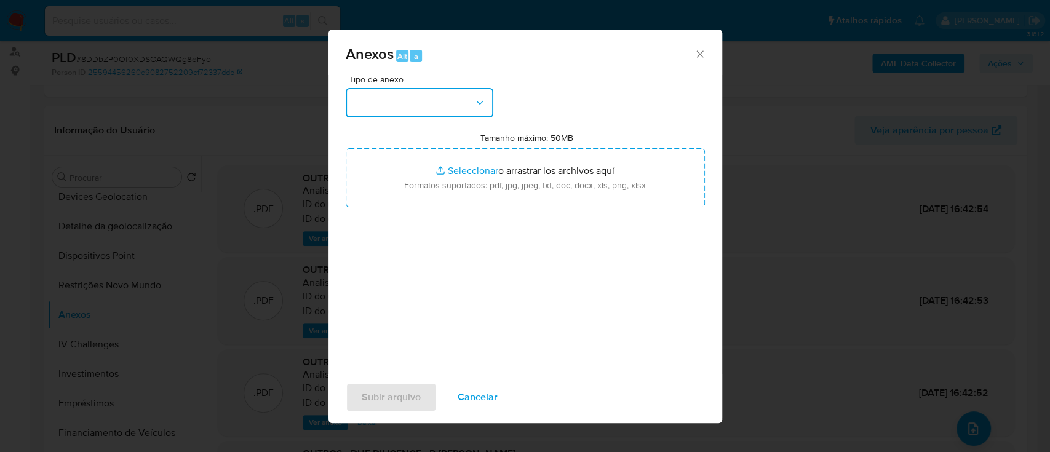
click at [428, 98] on button "button" at bounding box center [420, 103] width 148 height 30
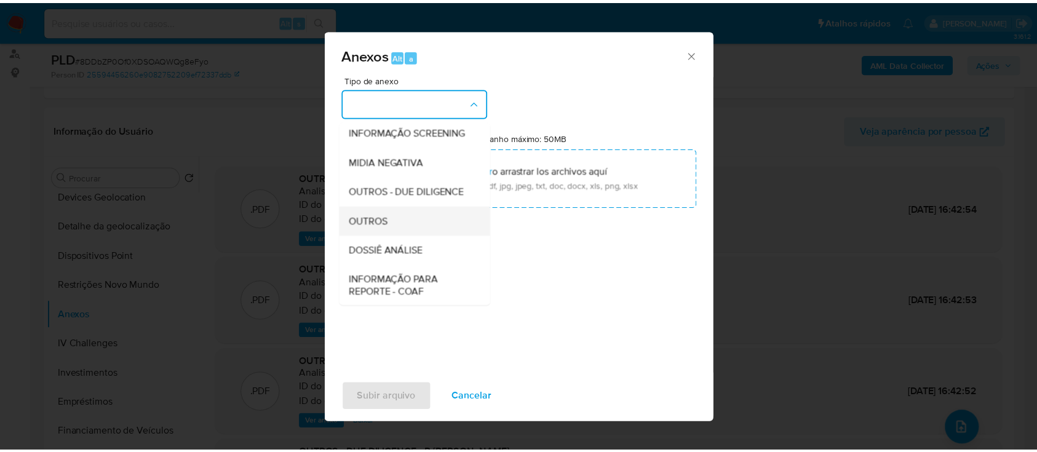
scroll to position [189, 0]
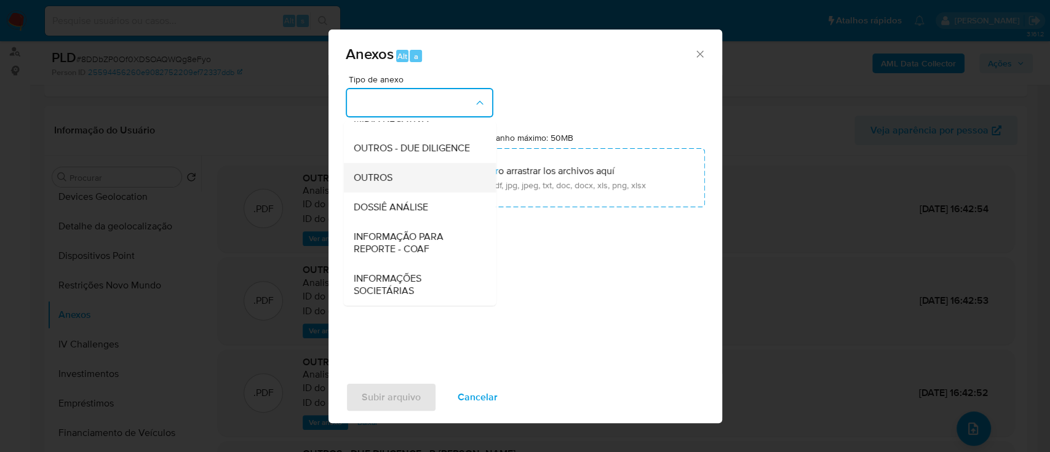
click at [400, 185] on div "OUTROS" at bounding box center [415, 178] width 125 height 30
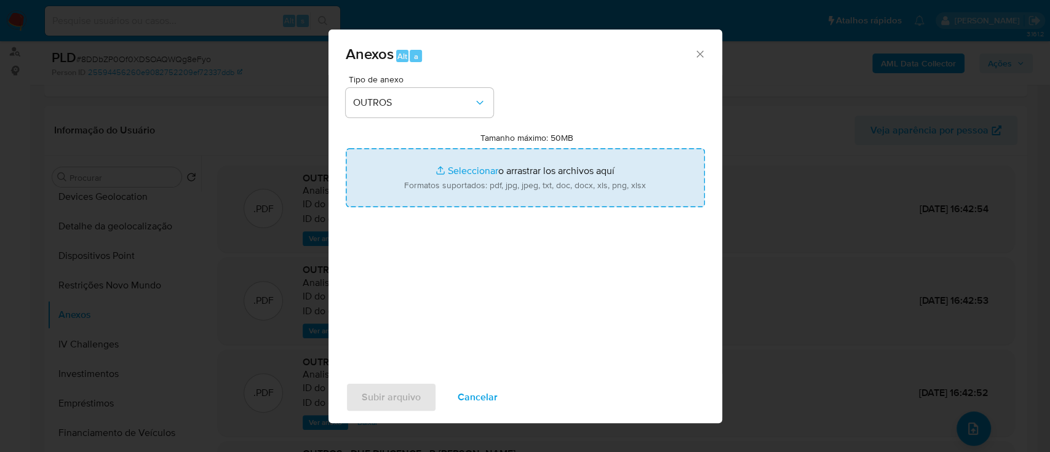
click at [470, 171] on input "Tamanho máximo: 50MB Seleccionar archivos" at bounding box center [525, 177] width 359 height 59
type input "C:\fakepath\Mulan 1210566599_2025_10_02_14_58_20.xlsx"
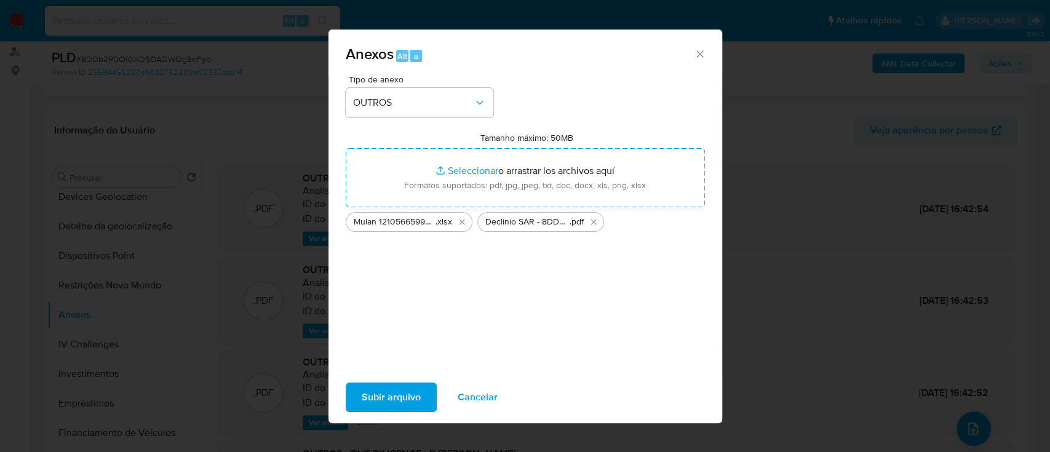
click at [384, 395] on span "Subir arquivo" at bounding box center [391, 397] width 59 height 27
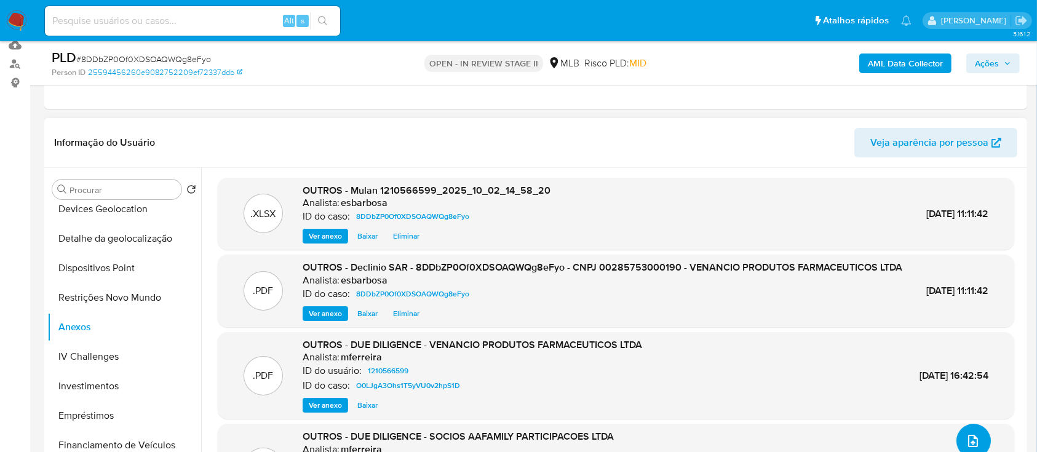
scroll to position [0, 0]
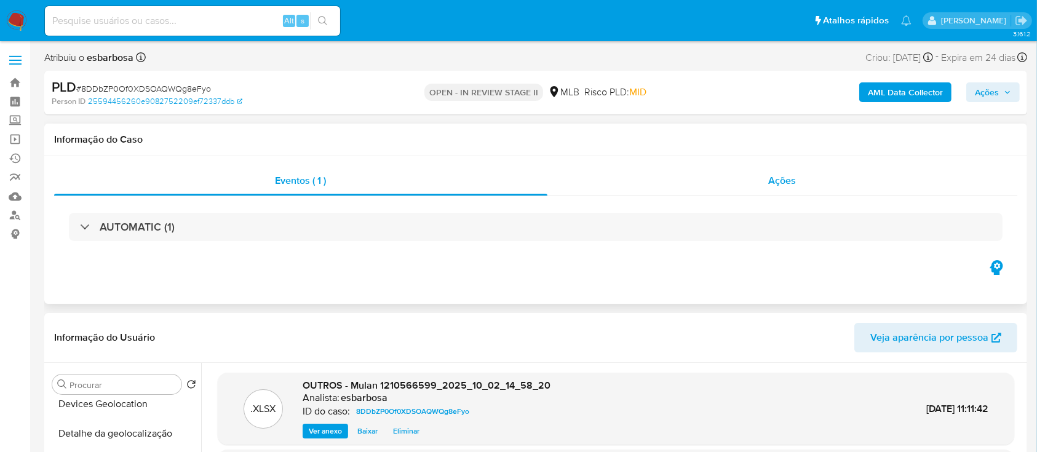
click at [628, 191] on div "Ações" at bounding box center [782, 181] width 470 height 30
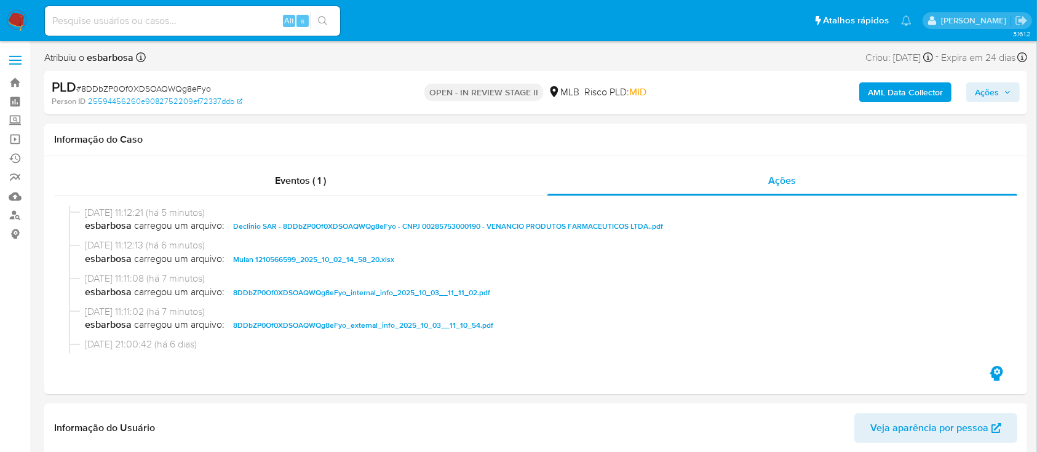
click at [997, 90] on span "Ações" at bounding box center [987, 92] width 24 height 20
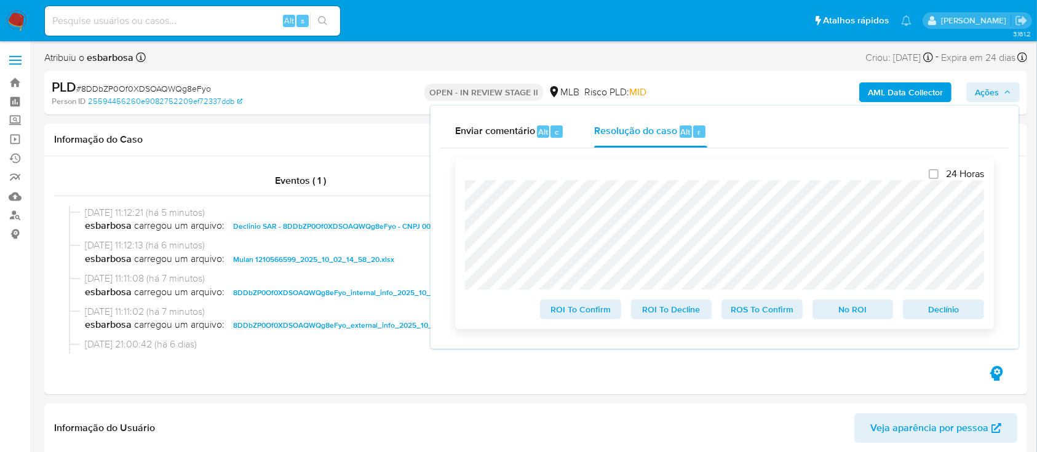
click at [856, 312] on span "No ROI" at bounding box center [853, 309] width 64 height 17
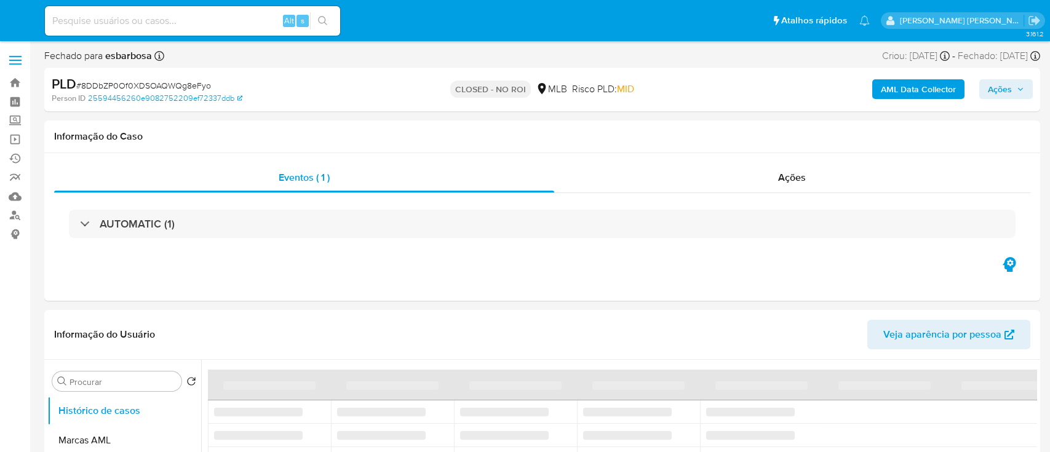
select select "10"
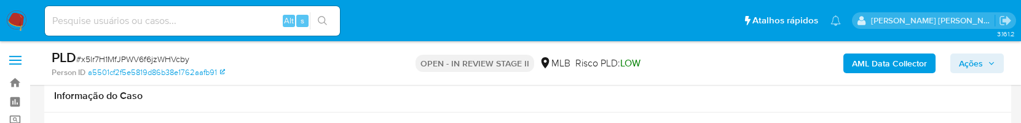
scroll to position [1065, 0]
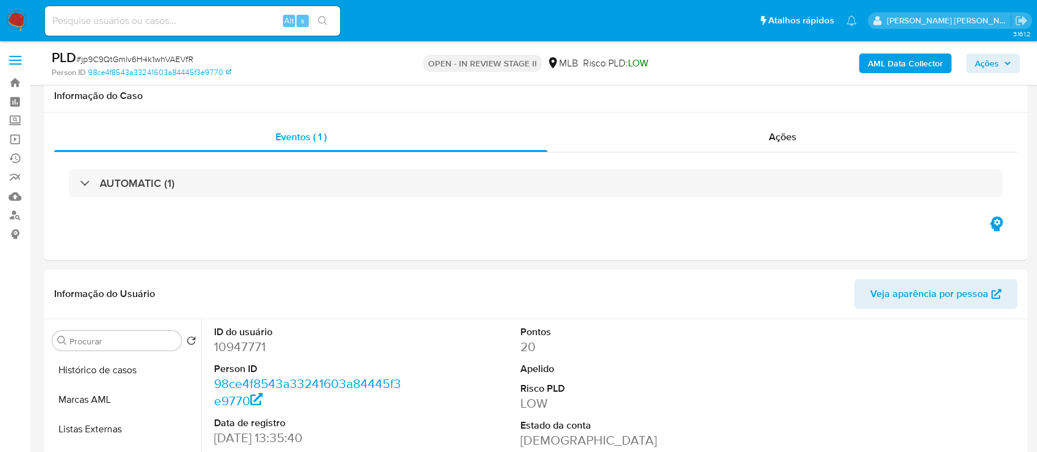
select select "10"
